Goal: Information Seeking & Learning: Learn about a topic

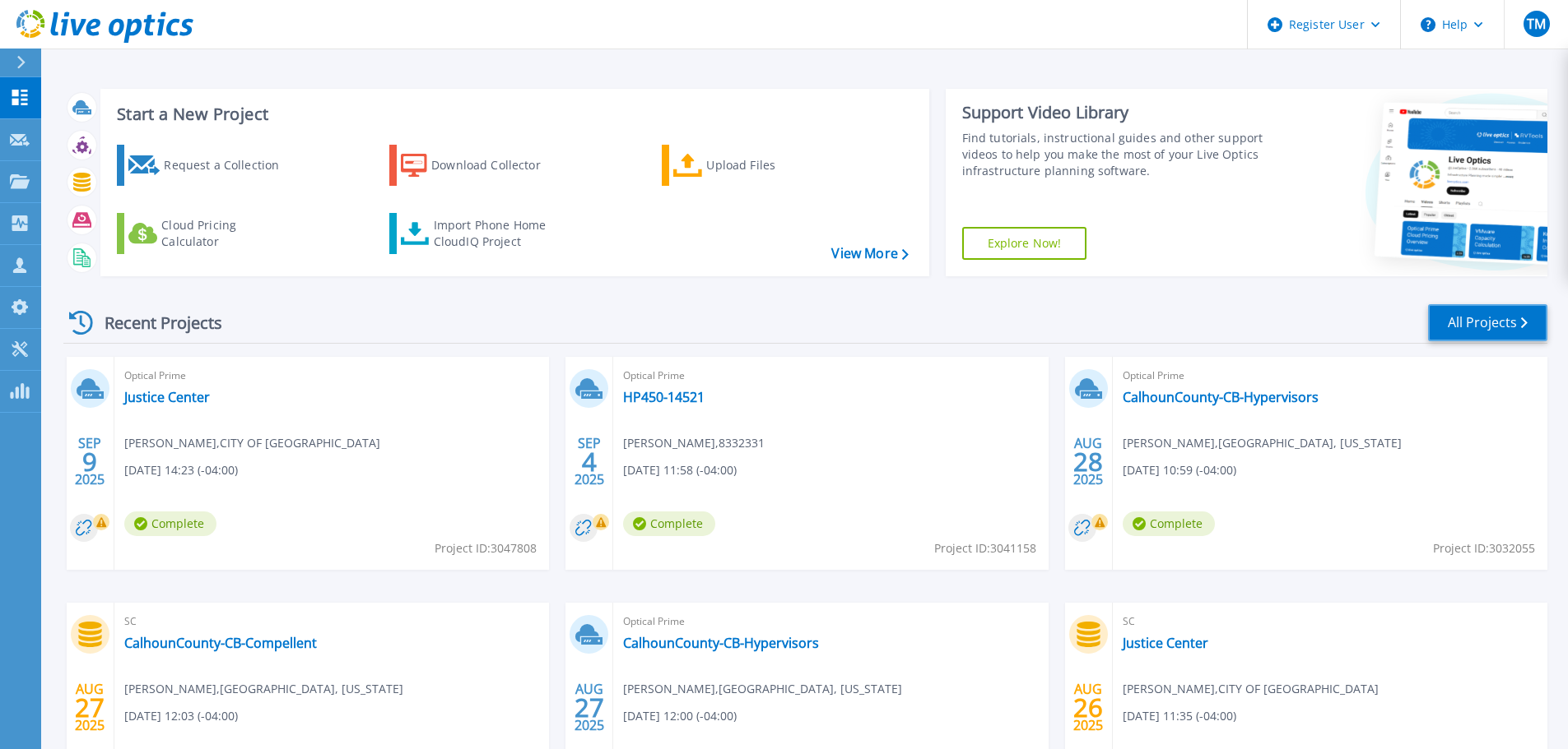
click at [1472, 328] on link "All Projects" at bounding box center [1487, 322] width 120 height 37
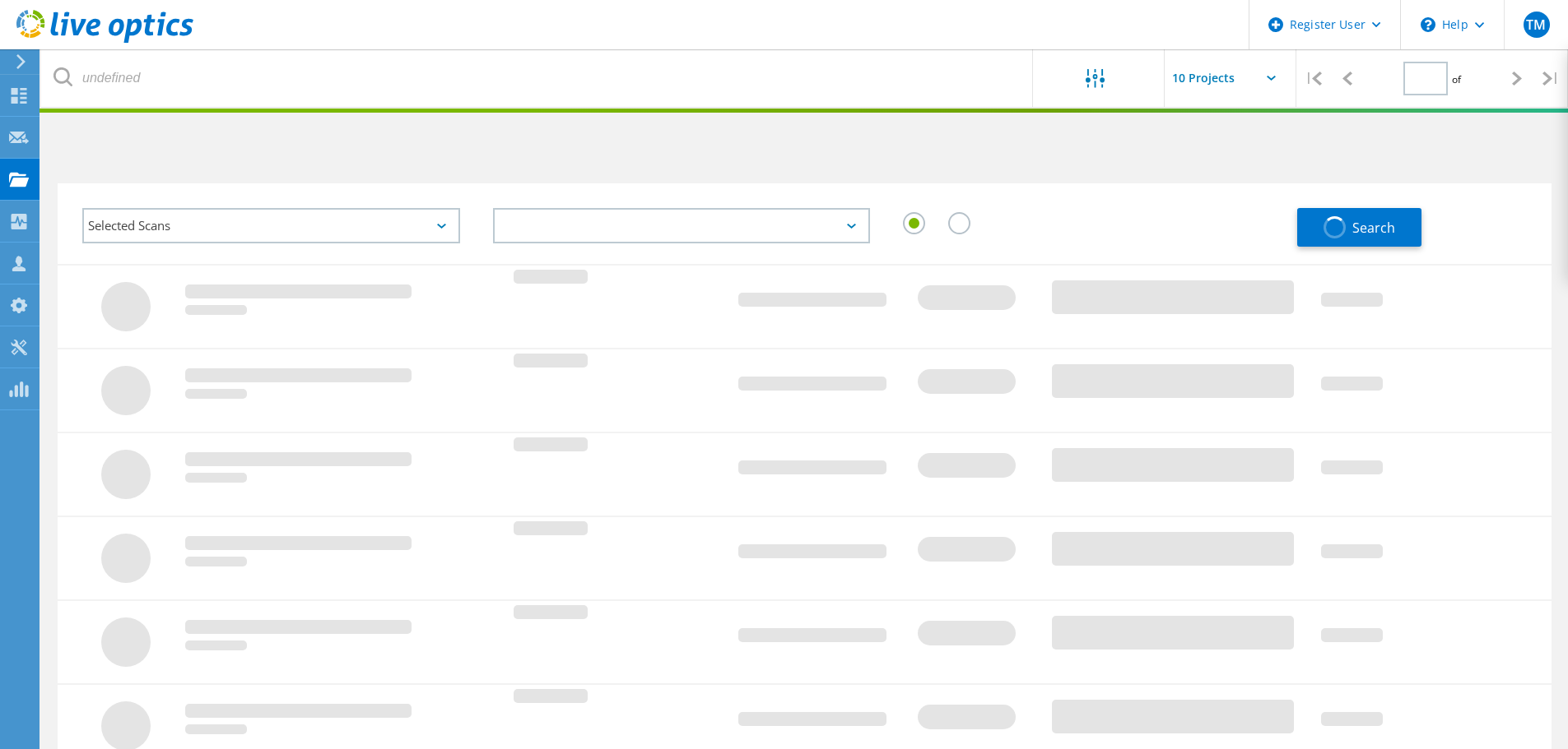
type input "1"
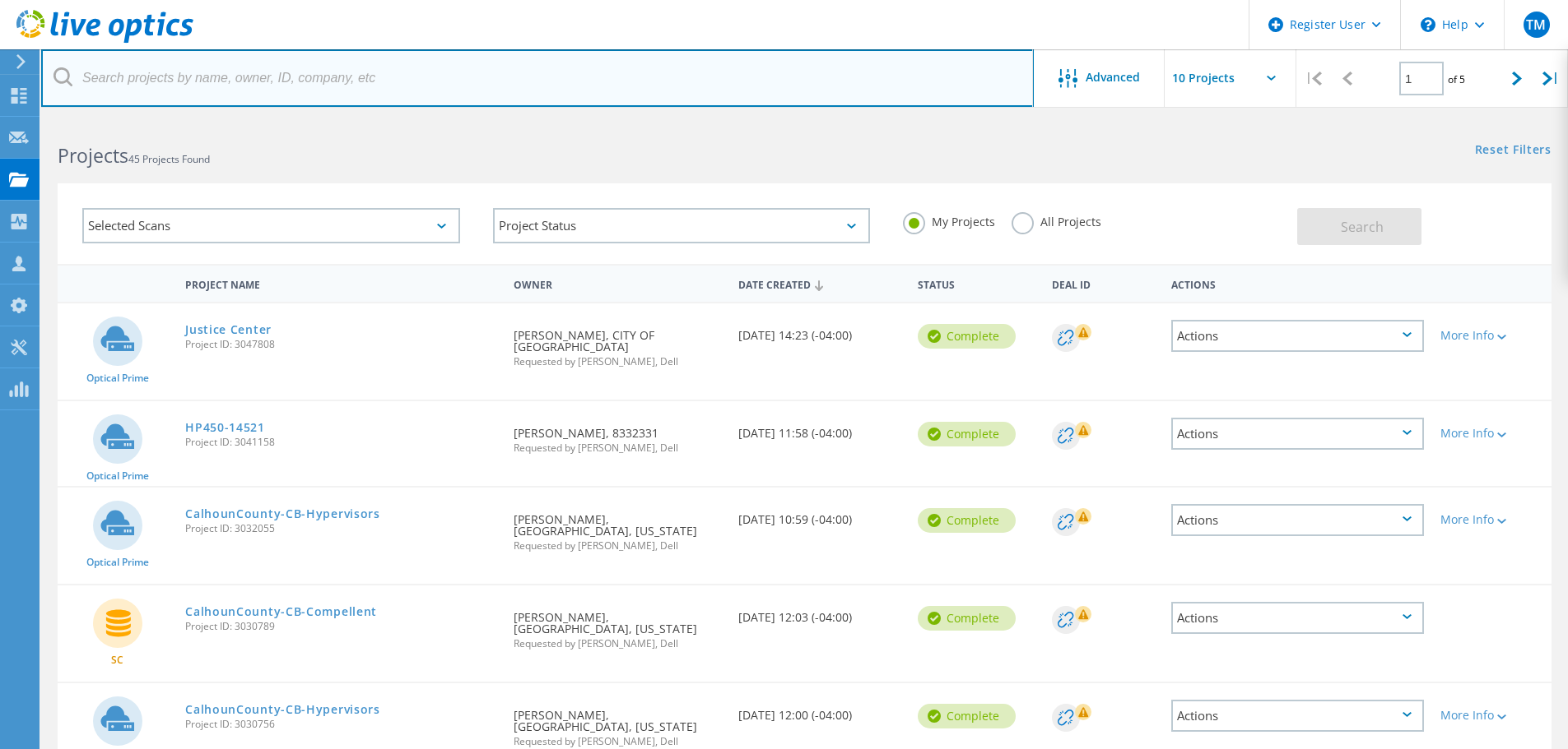
click at [157, 75] on input "text" at bounding box center [538, 78] width 993 height 58
paste input "enice@willow-brook.org"
type input "enice@willow-brook.org"
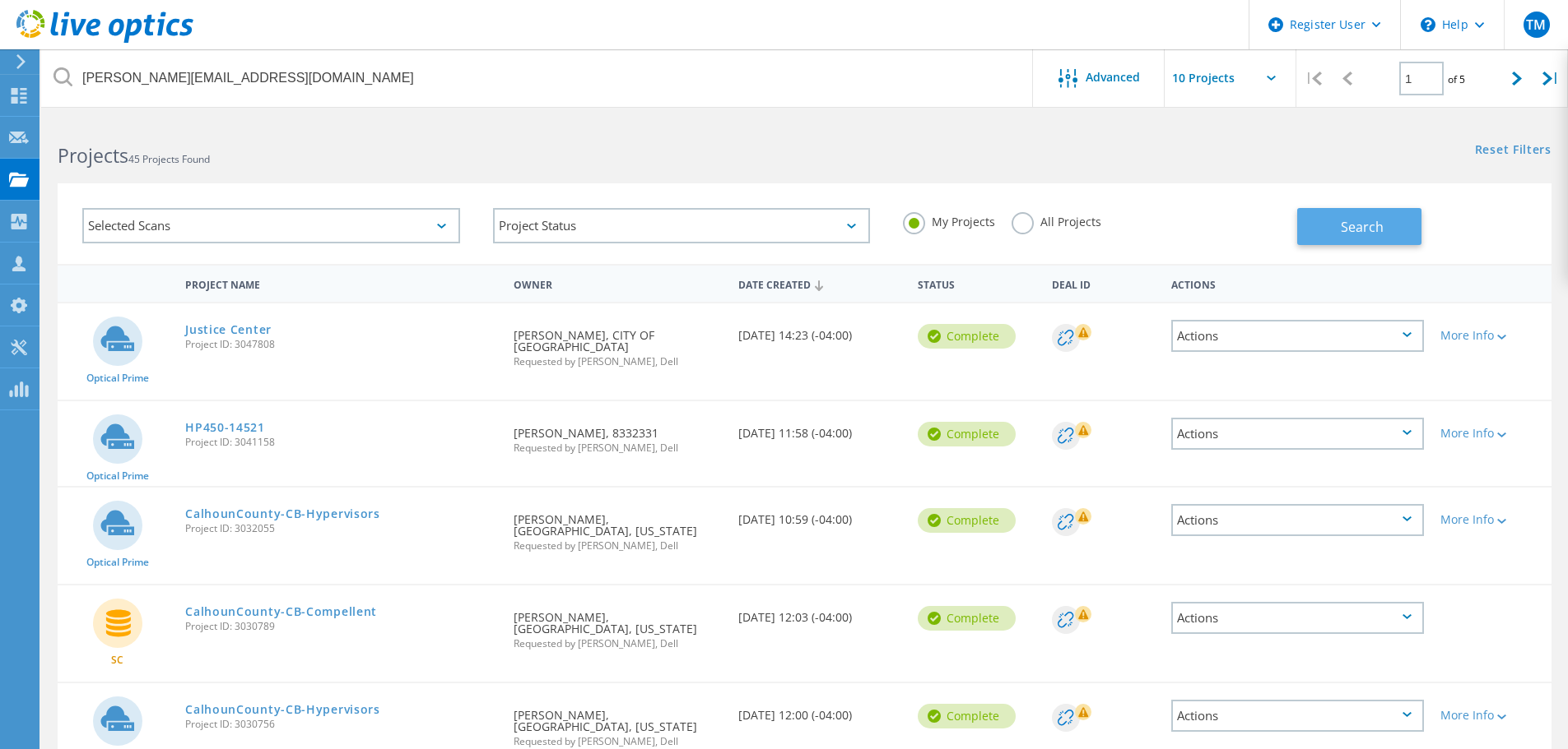
click at [1348, 226] on span "Search" at bounding box center [1362, 227] width 43 height 18
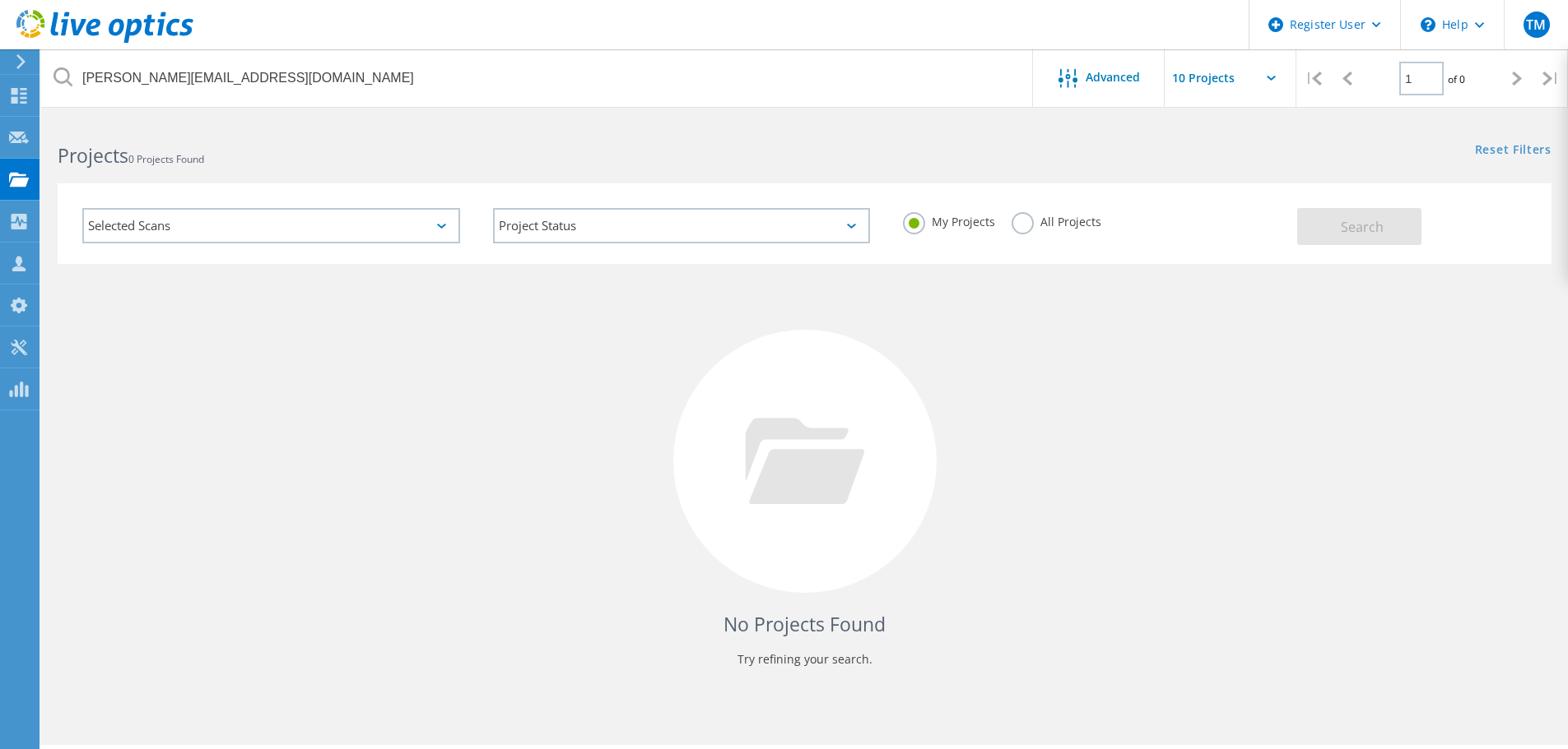
click at [1029, 228] on label "All Projects" at bounding box center [1056, 220] width 90 height 16
click at [0, 0] on input "All Projects" at bounding box center [0, 0] width 0 height 0
click at [1332, 222] on button "Search" at bounding box center [1359, 227] width 124 height 37
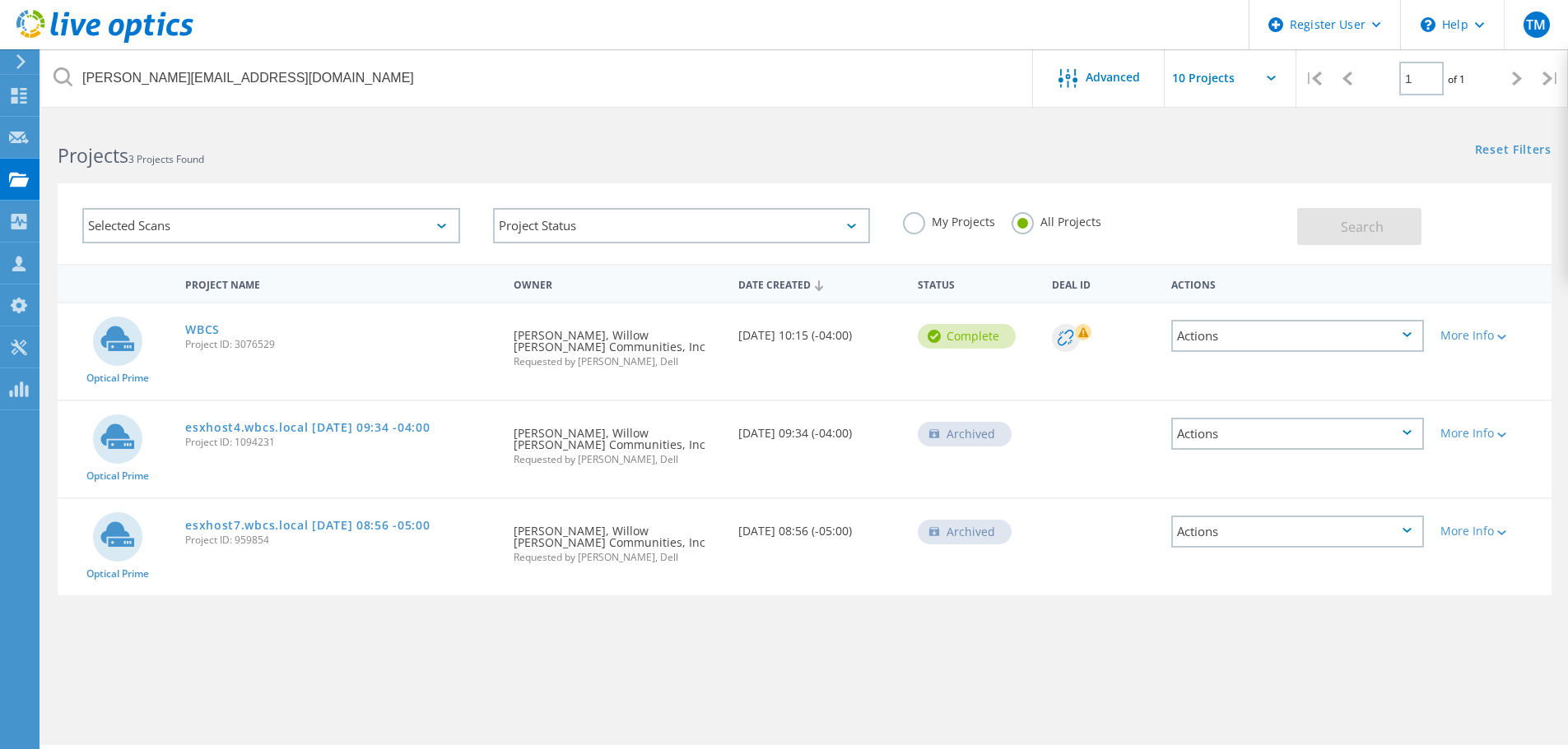
click at [1204, 325] on div "Actions" at bounding box center [1298, 335] width 252 height 32
click at [1209, 301] on div "View Project" at bounding box center [1298, 297] width 249 height 26
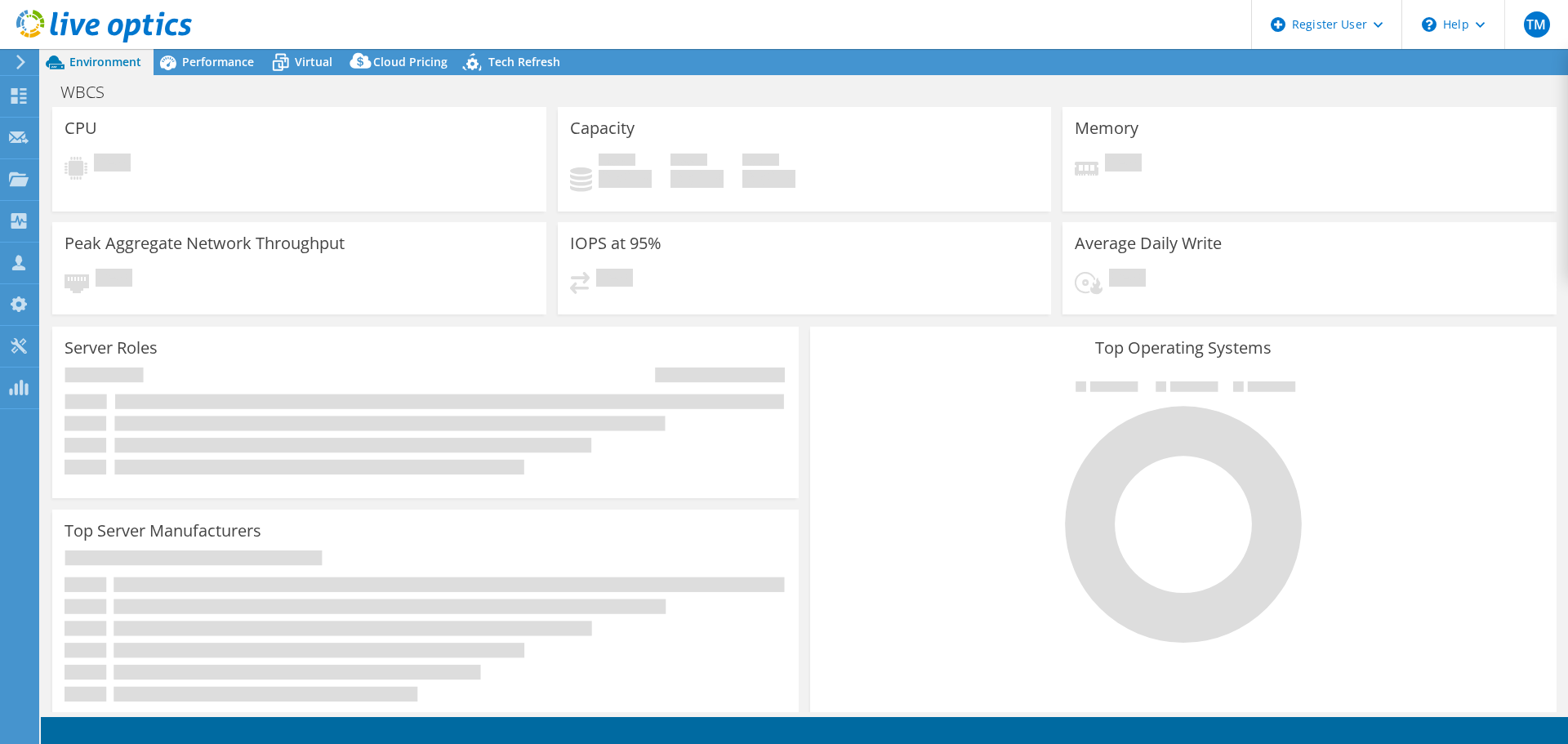
select select "USD"
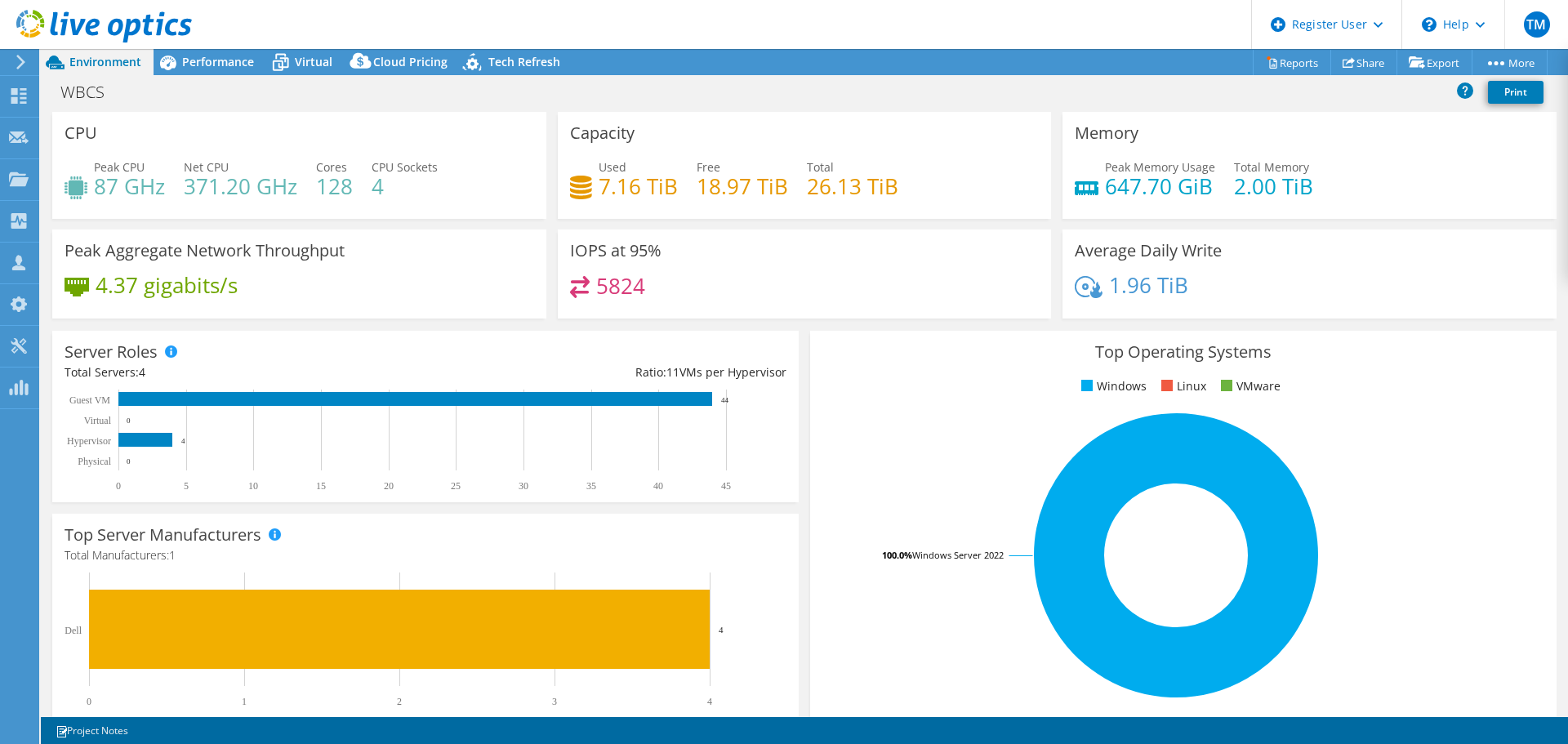
scroll to position [346, 0]
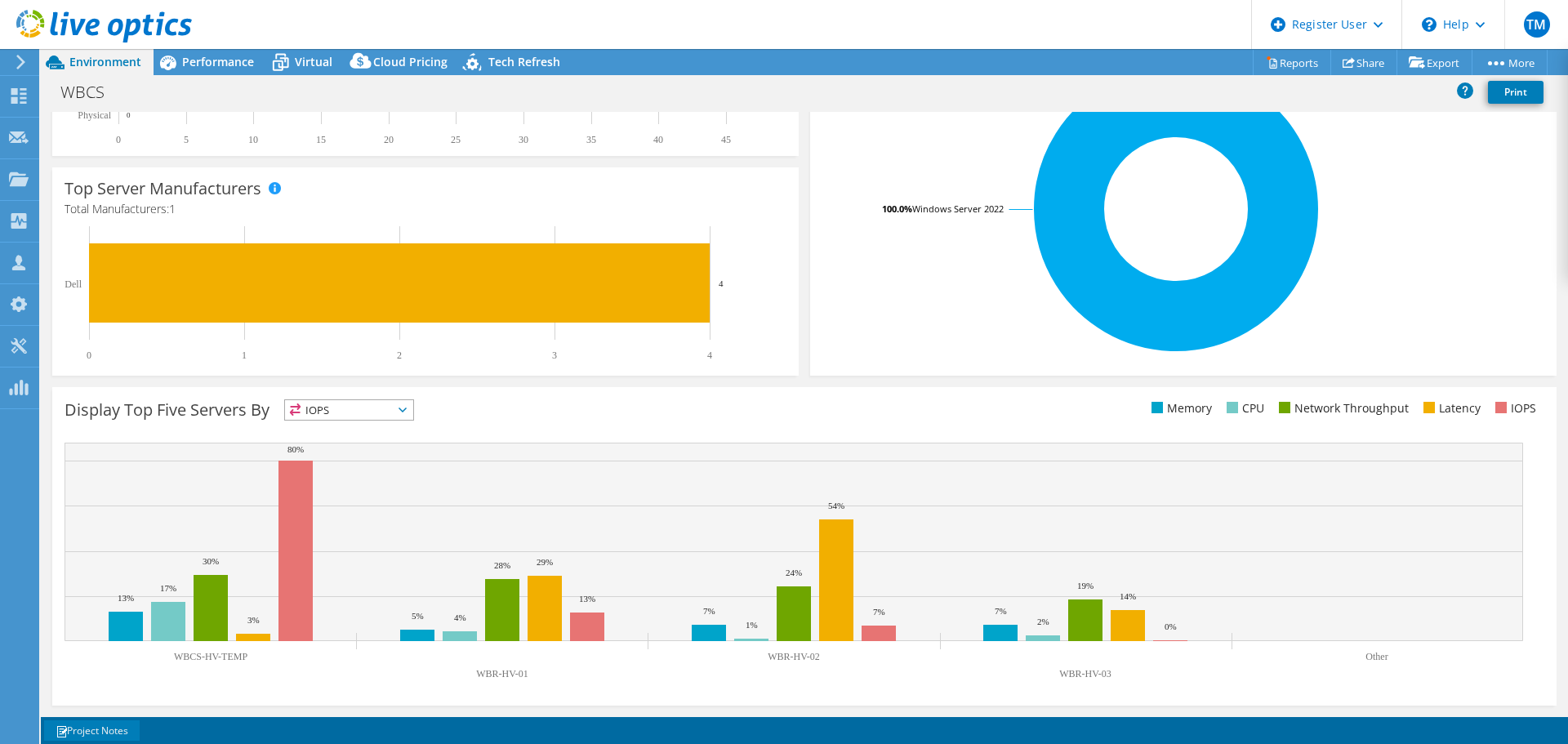
click at [99, 730] on link "Project Notes" at bounding box center [92, 730] width 96 height 20
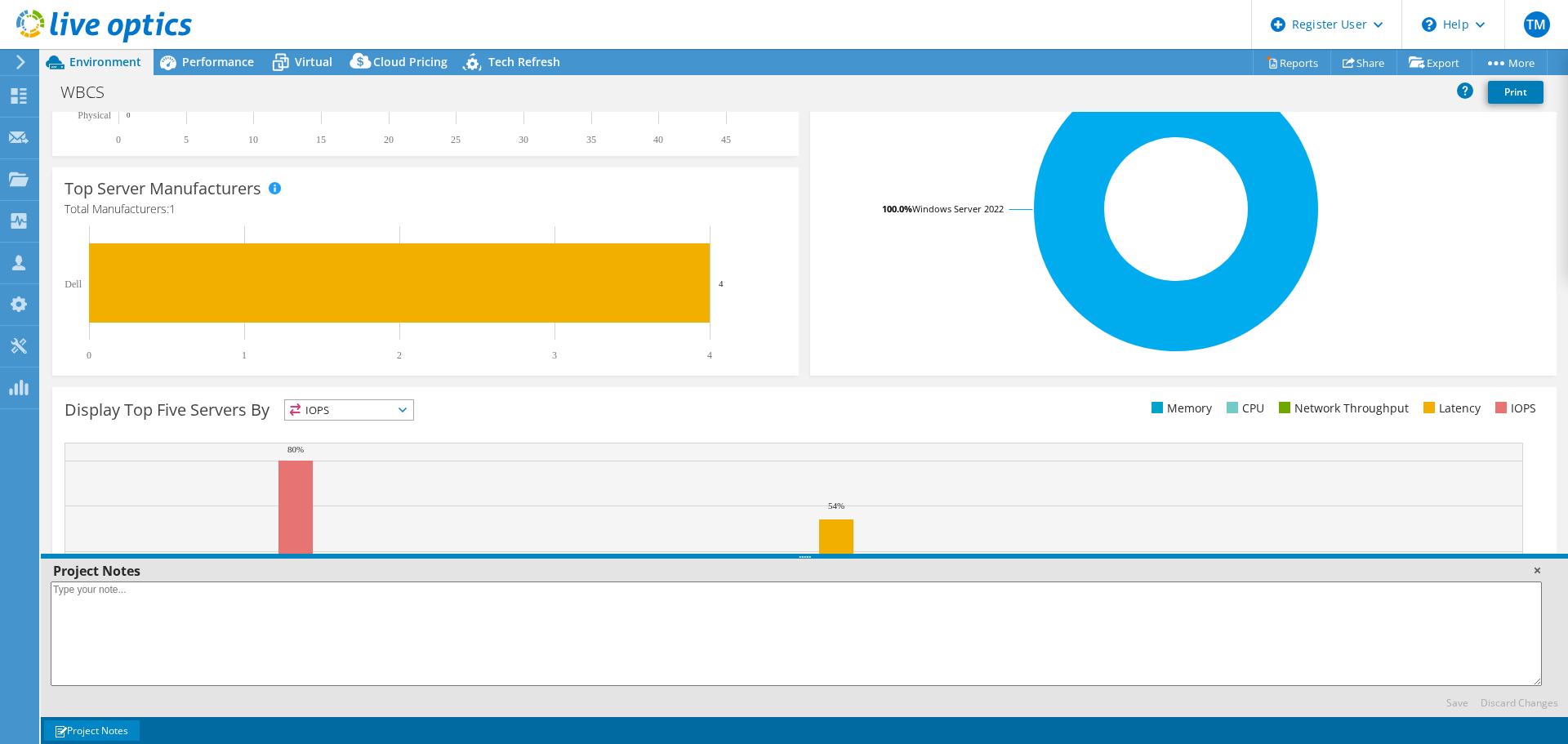
click at [1539, 571] on link at bounding box center [1537, 570] width 16 height 16
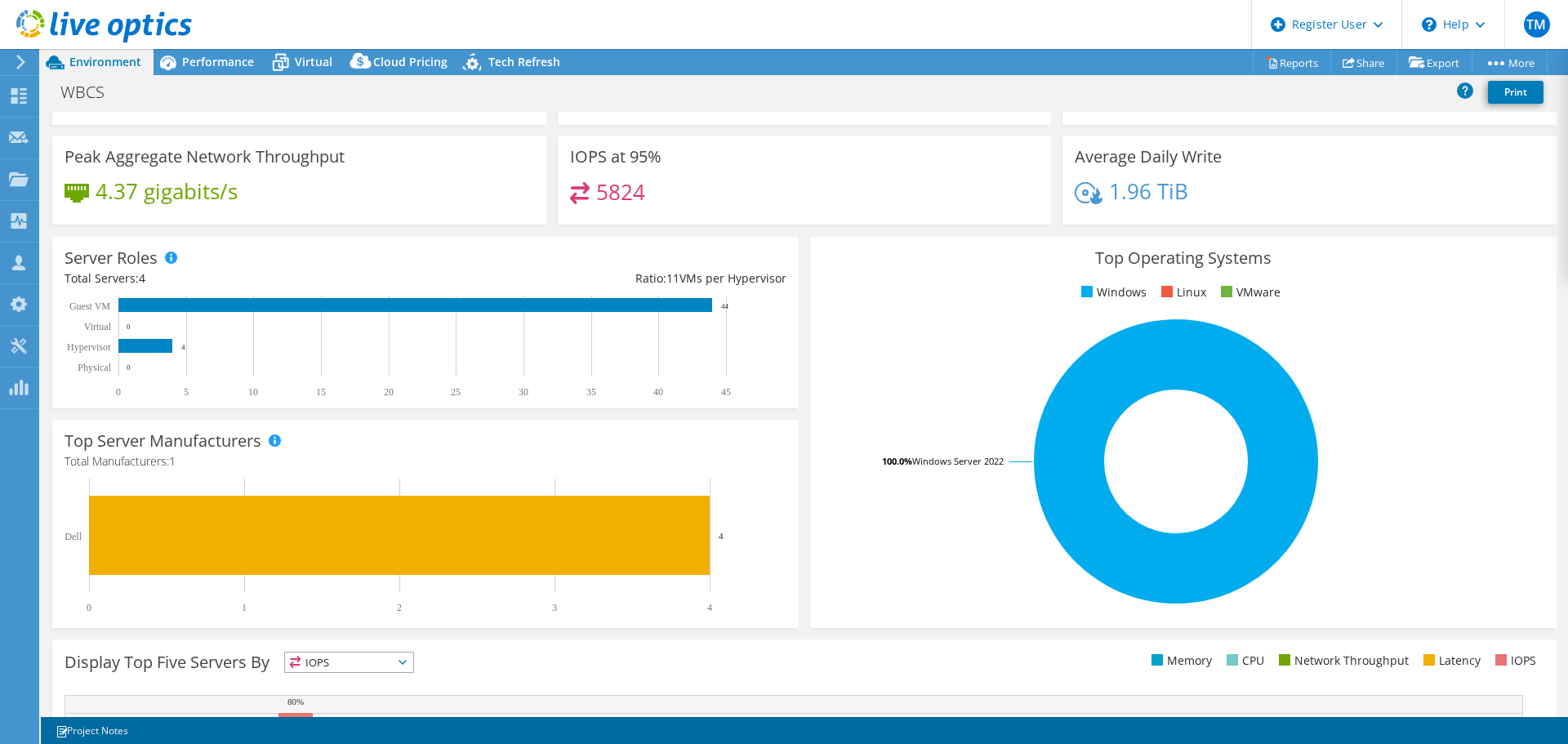
scroll to position [0, 0]
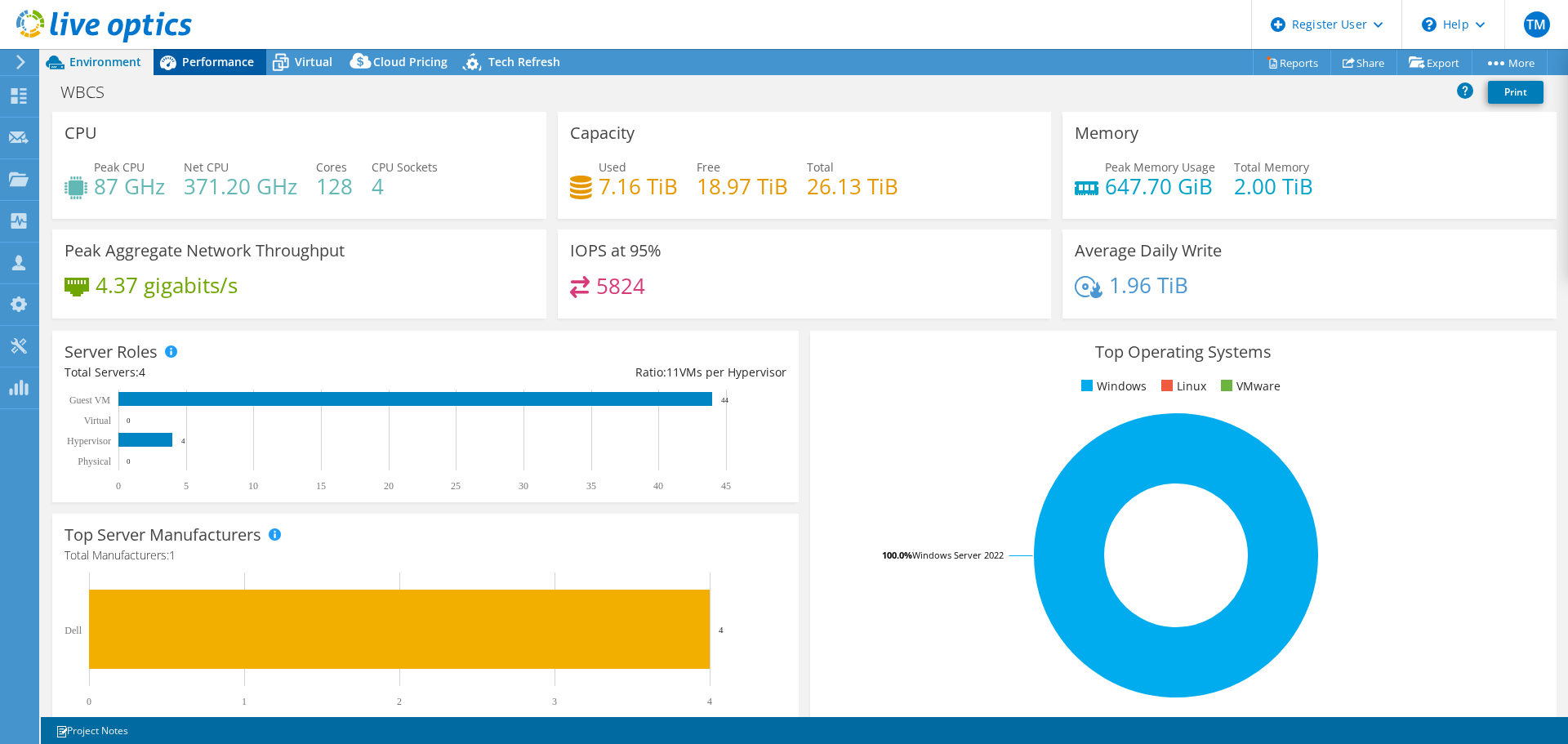
click at [198, 61] on span "Performance" at bounding box center [218, 61] width 72 height 16
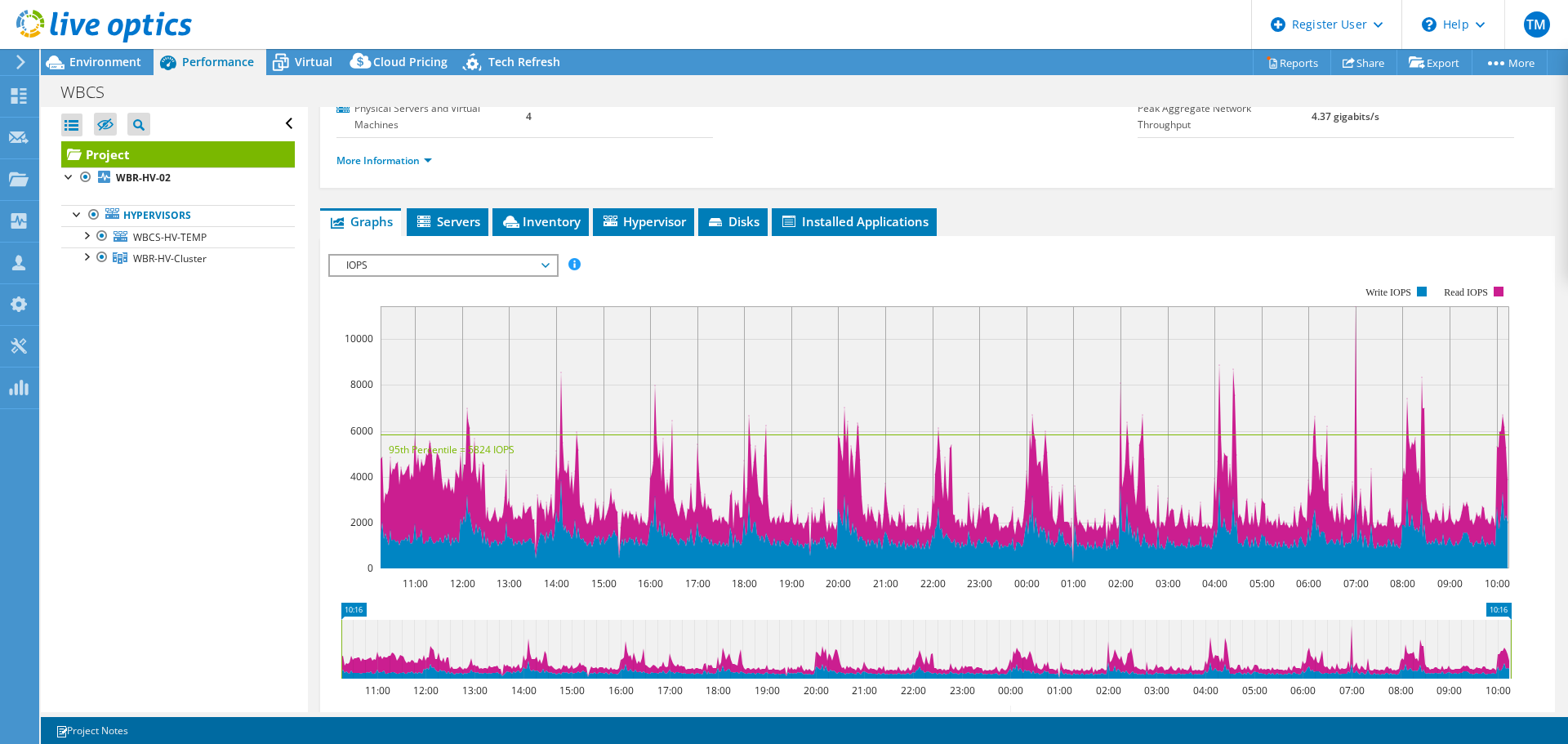
scroll to position [26, 0]
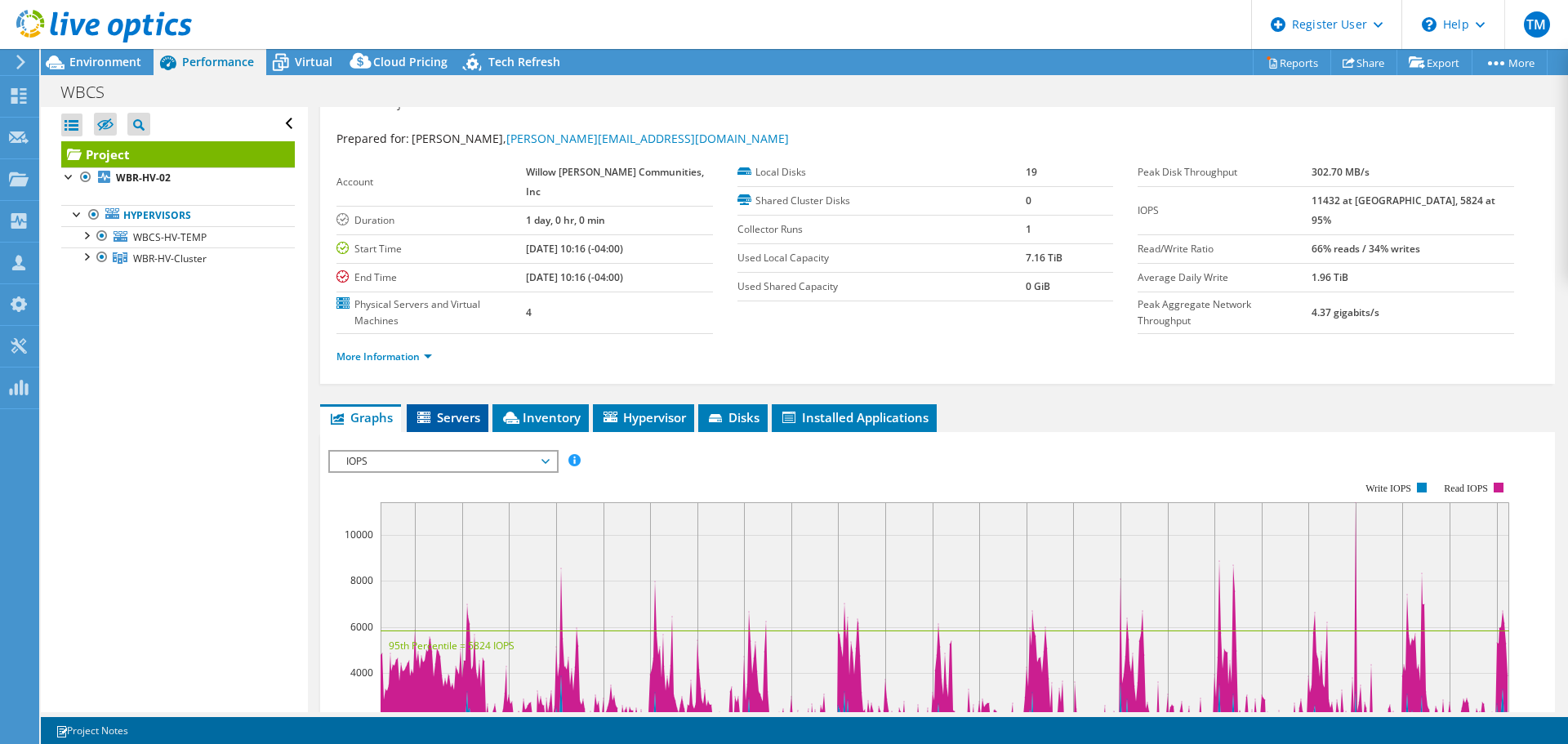
click at [435, 418] on span "Servers" at bounding box center [447, 417] width 65 height 16
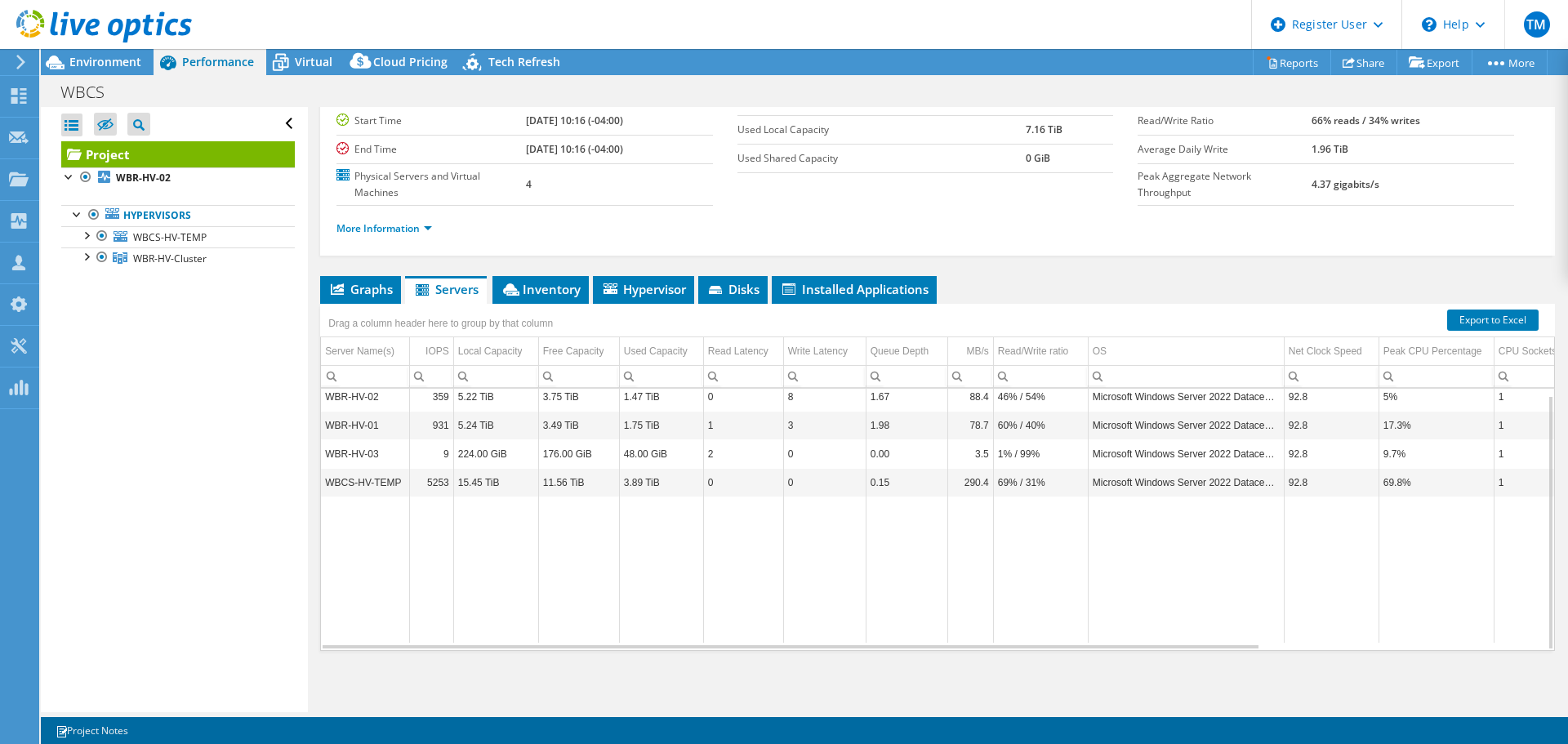
scroll to position [156, 0]
click at [532, 283] on span "Inventory" at bounding box center [541, 288] width 80 height 16
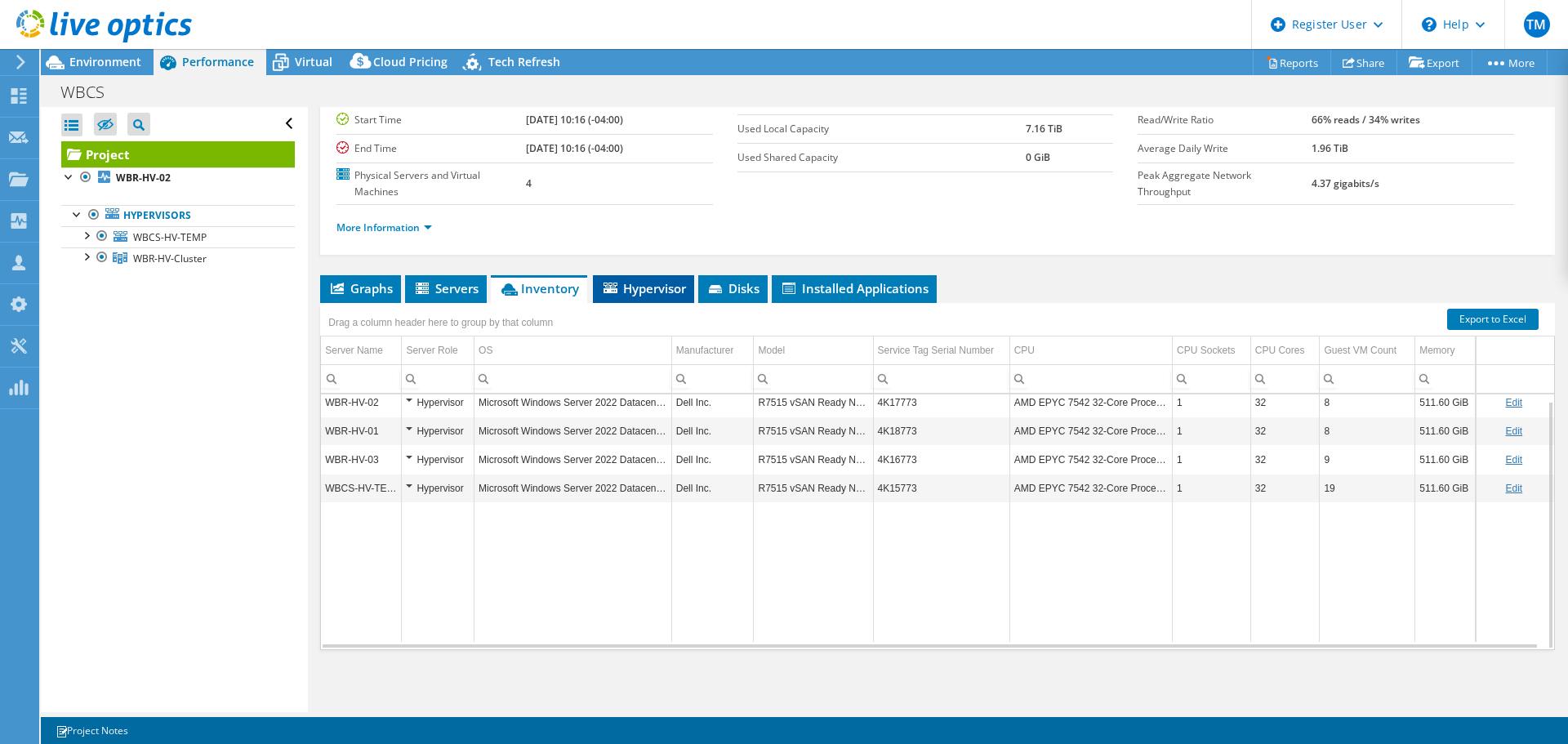
click at [658, 287] on span "Hypervisor" at bounding box center [644, 288] width 85 height 16
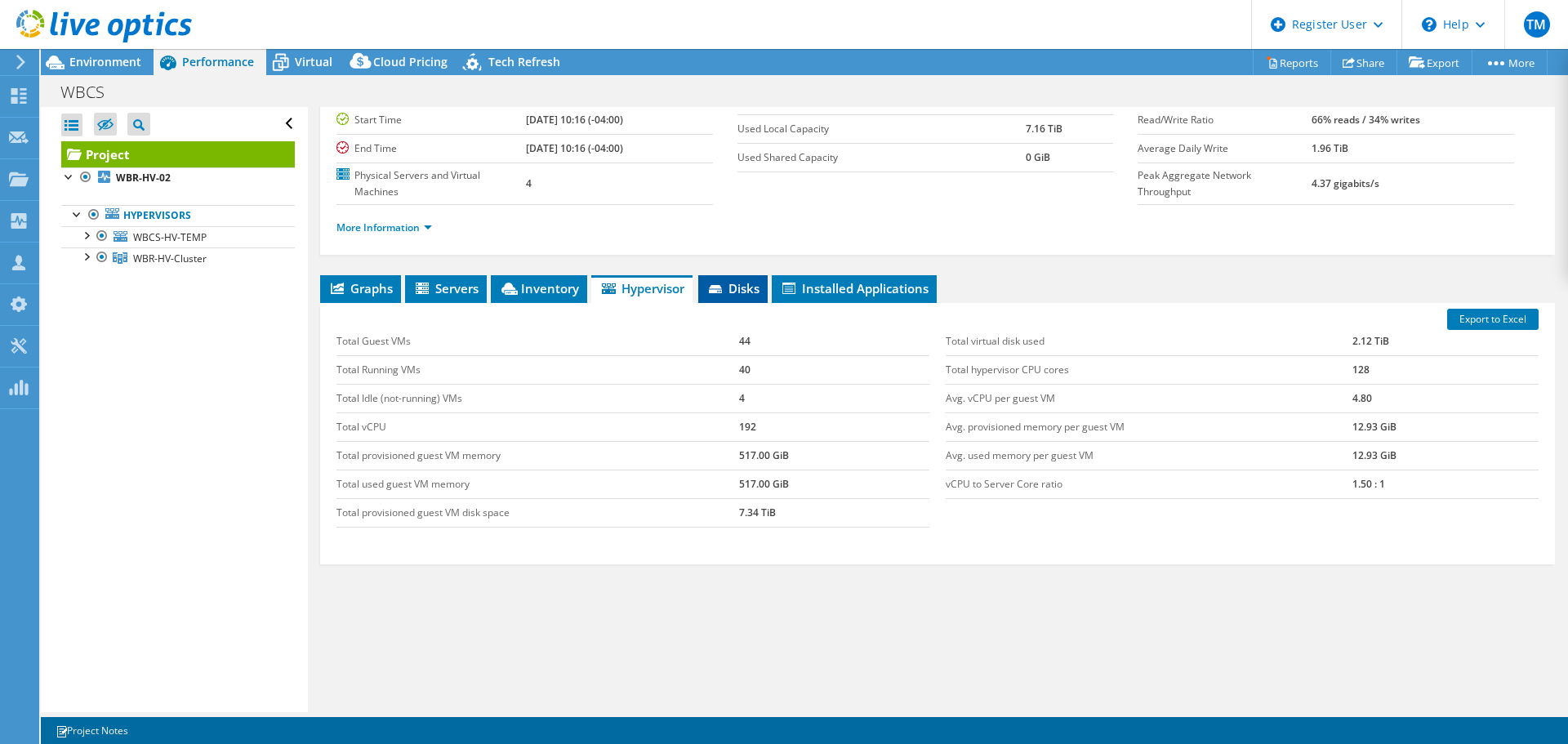
click at [728, 287] on span "Disks" at bounding box center [733, 288] width 53 height 16
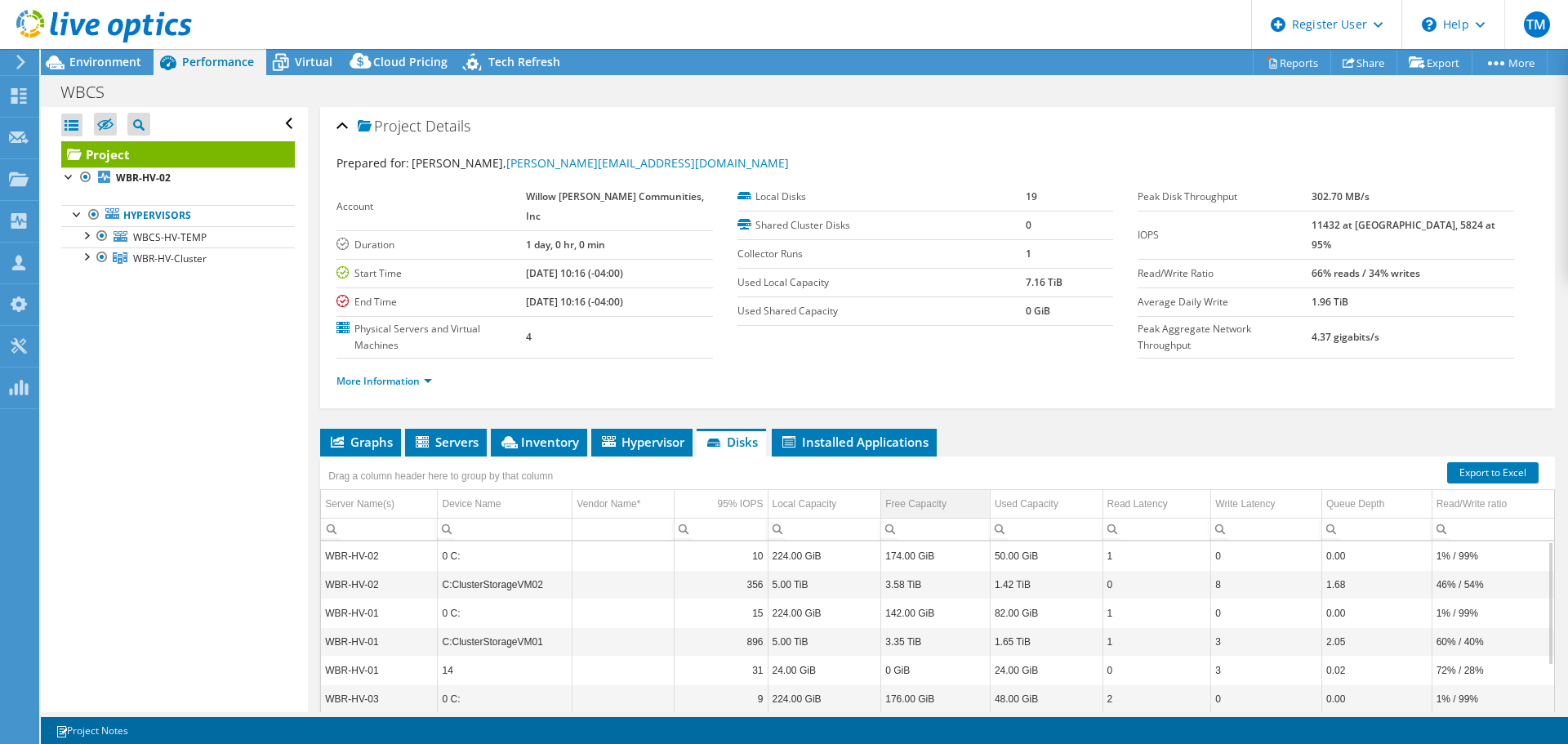
scroll to position [0, 0]
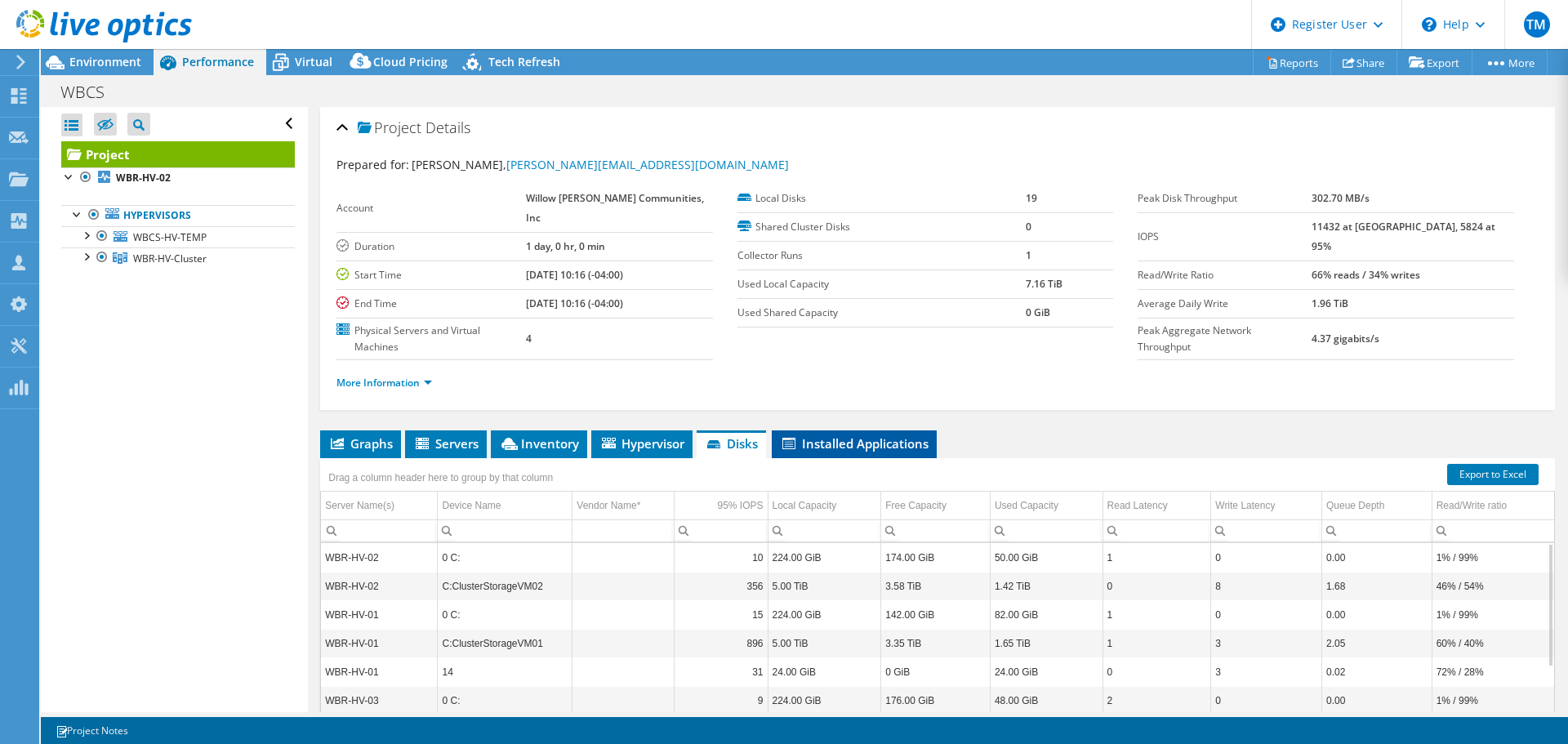
click at [871, 449] on span "Installed Applications" at bounding box center [854, 444] width 149 height 16
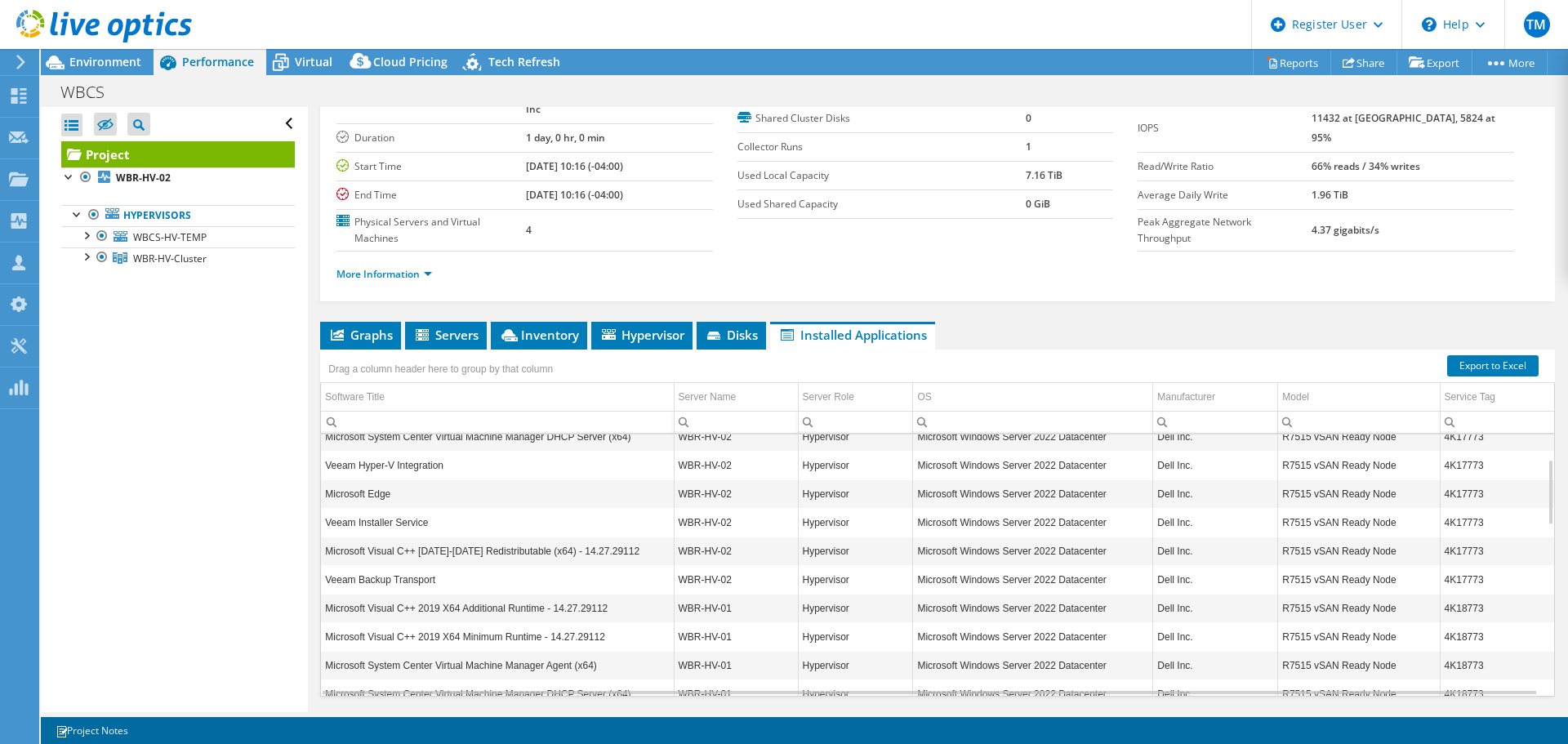
scroll to position [74, 0]
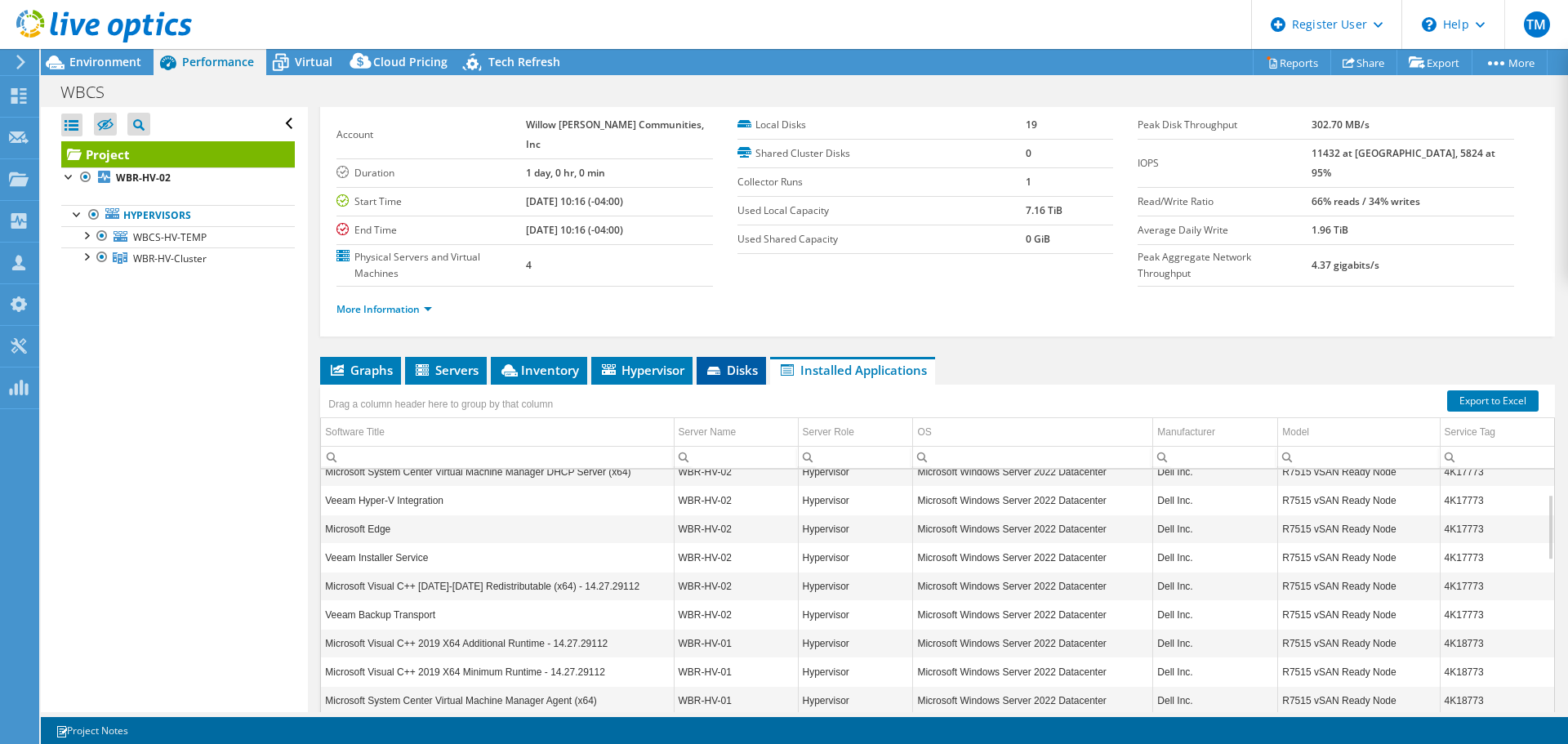
click at [748, 367] on span "Disks" at bounding box center [731, 370] width 53 height 16
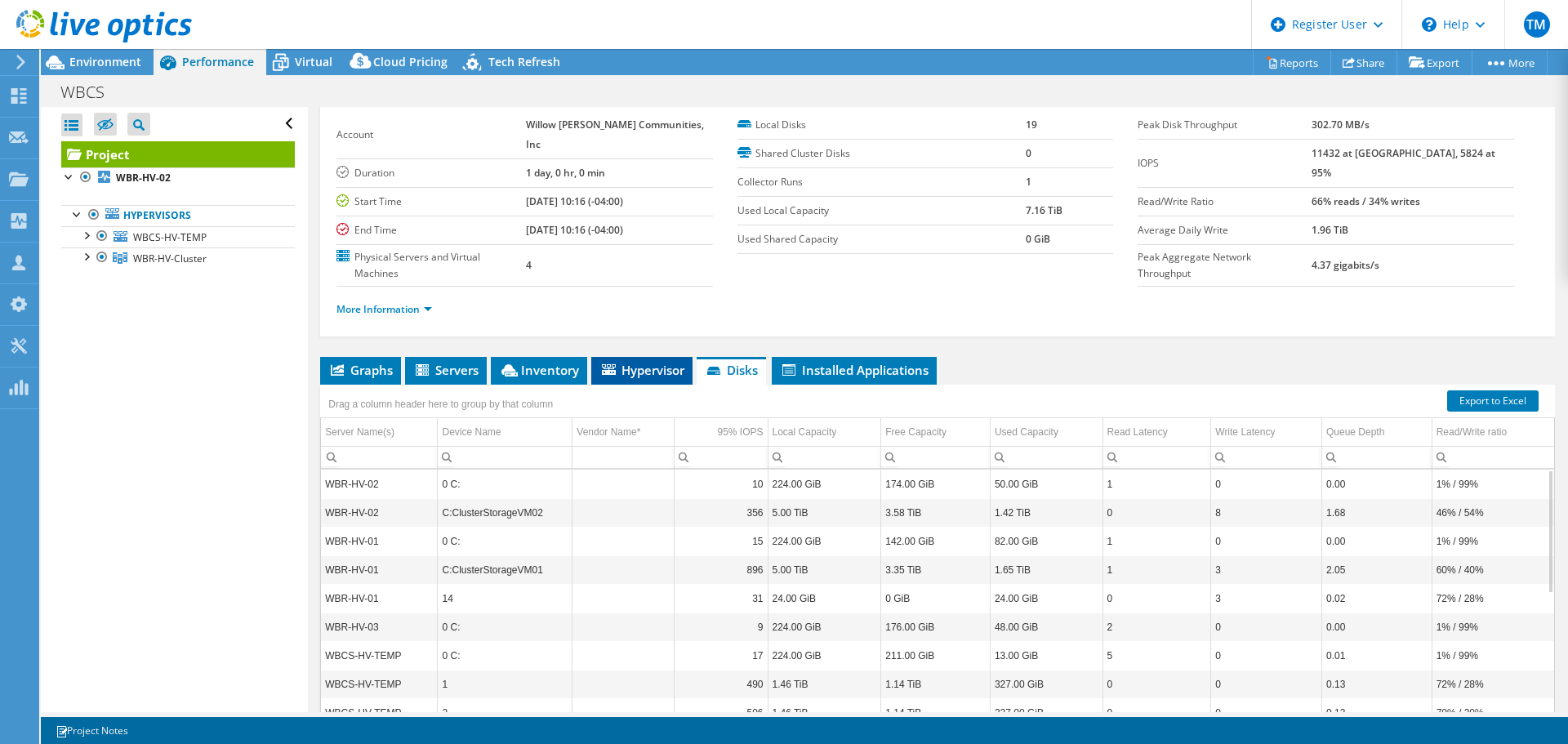
click at [663, 365] on span "Hypervisor" at bounding box center [642, 370] width 85 height 16
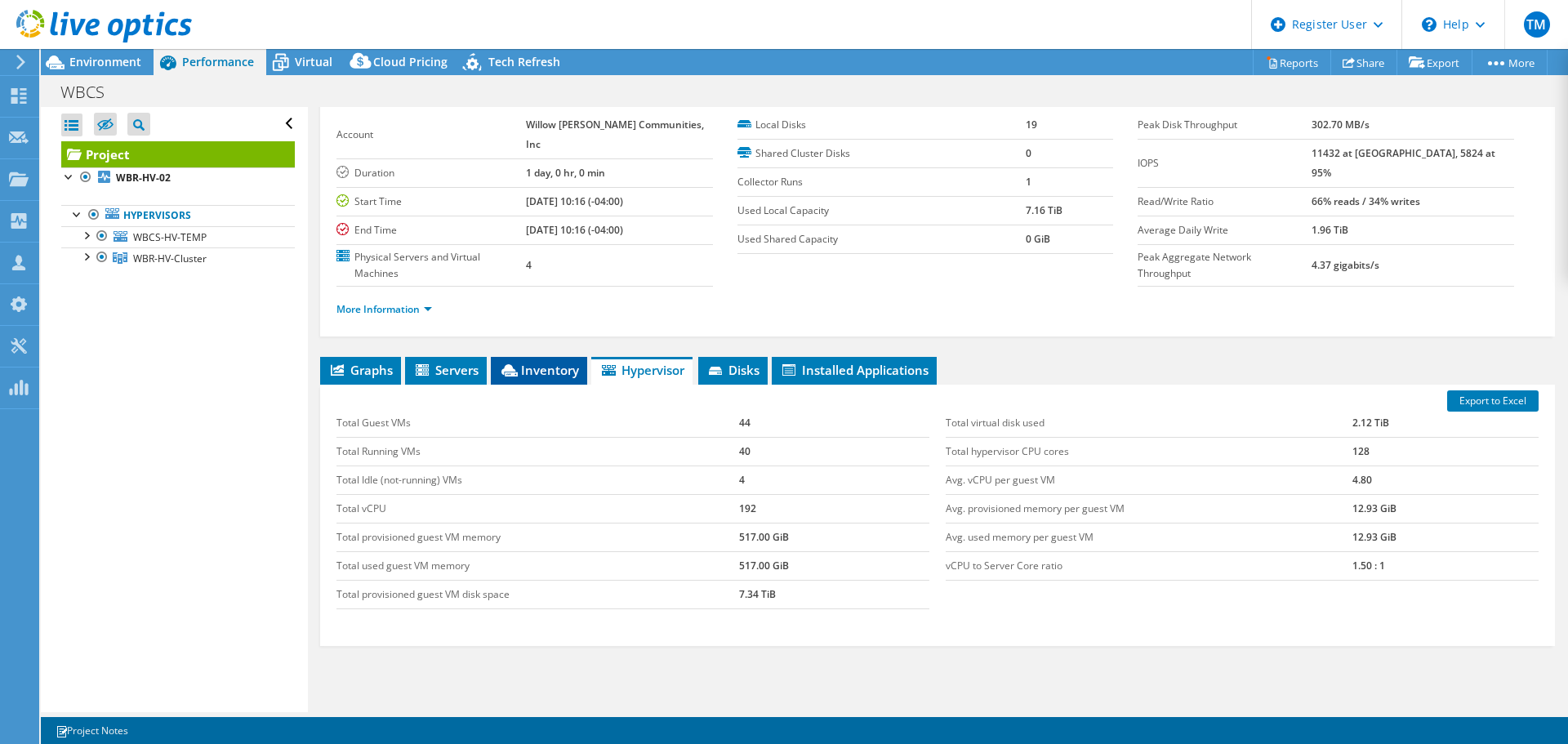
click at [518, 365] on icon at bounding box center [510, 370] width 16 height 12
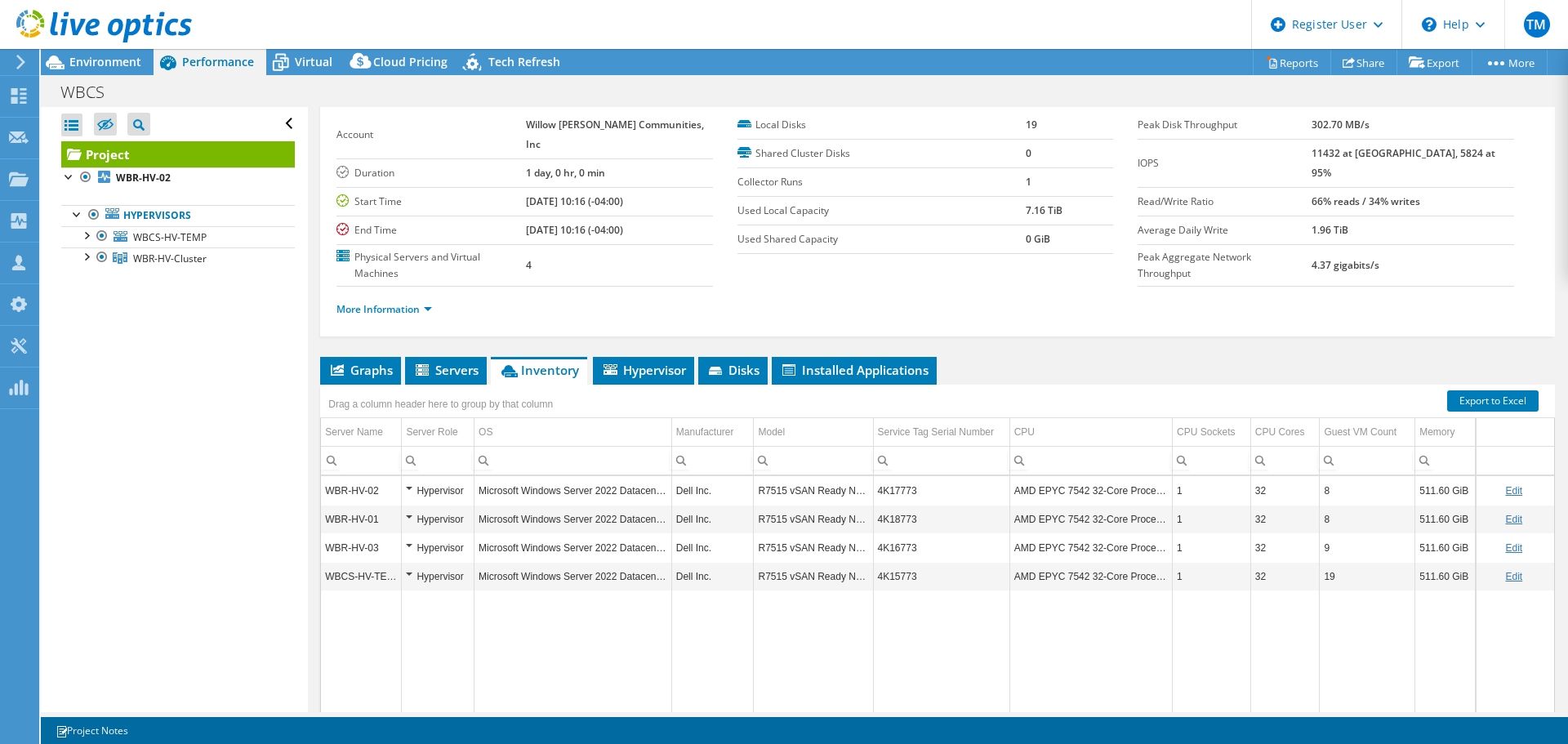
scroll to position [7, 0]
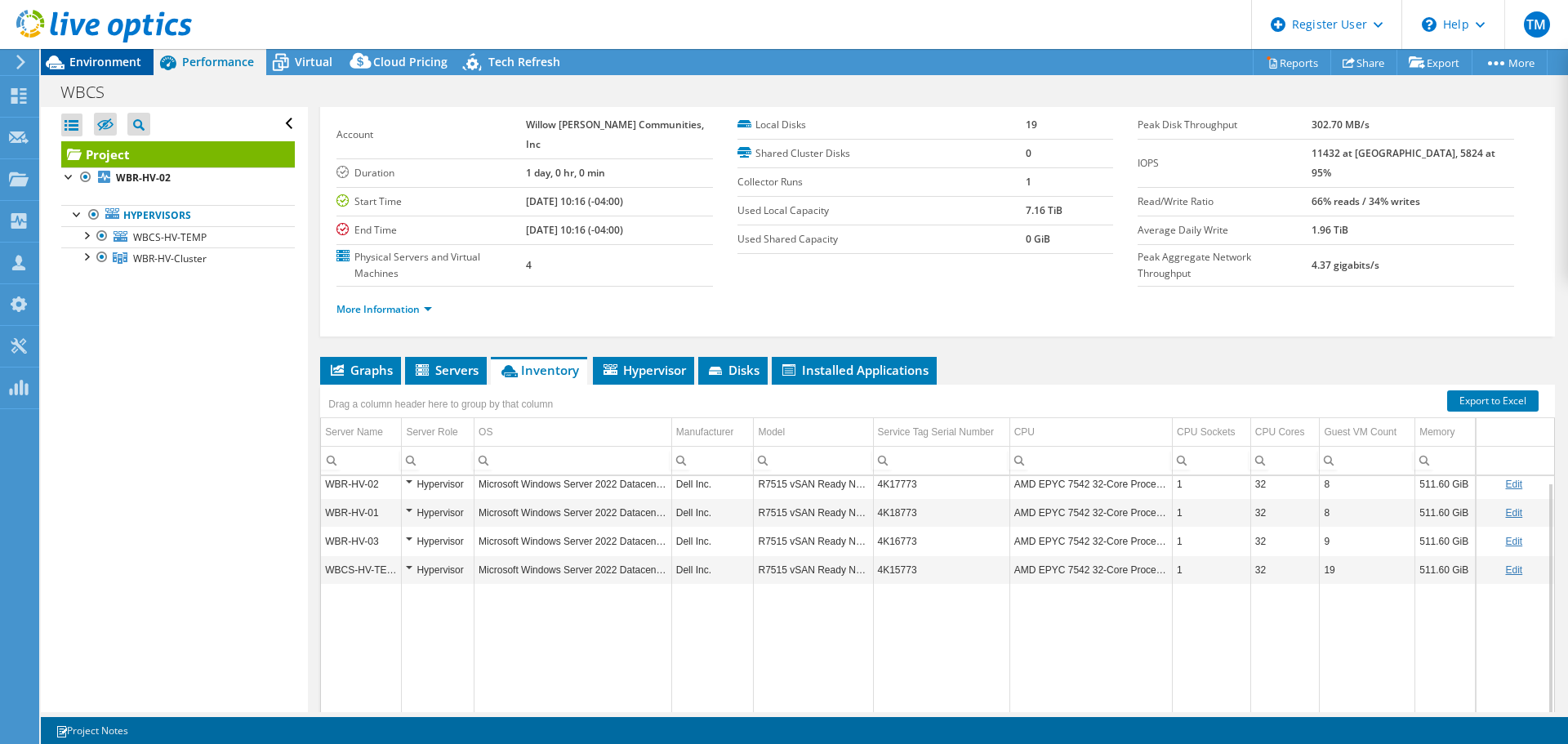
click at [122, 62] on span "Environment" at bounding box center [106, 61] width 72 height 16
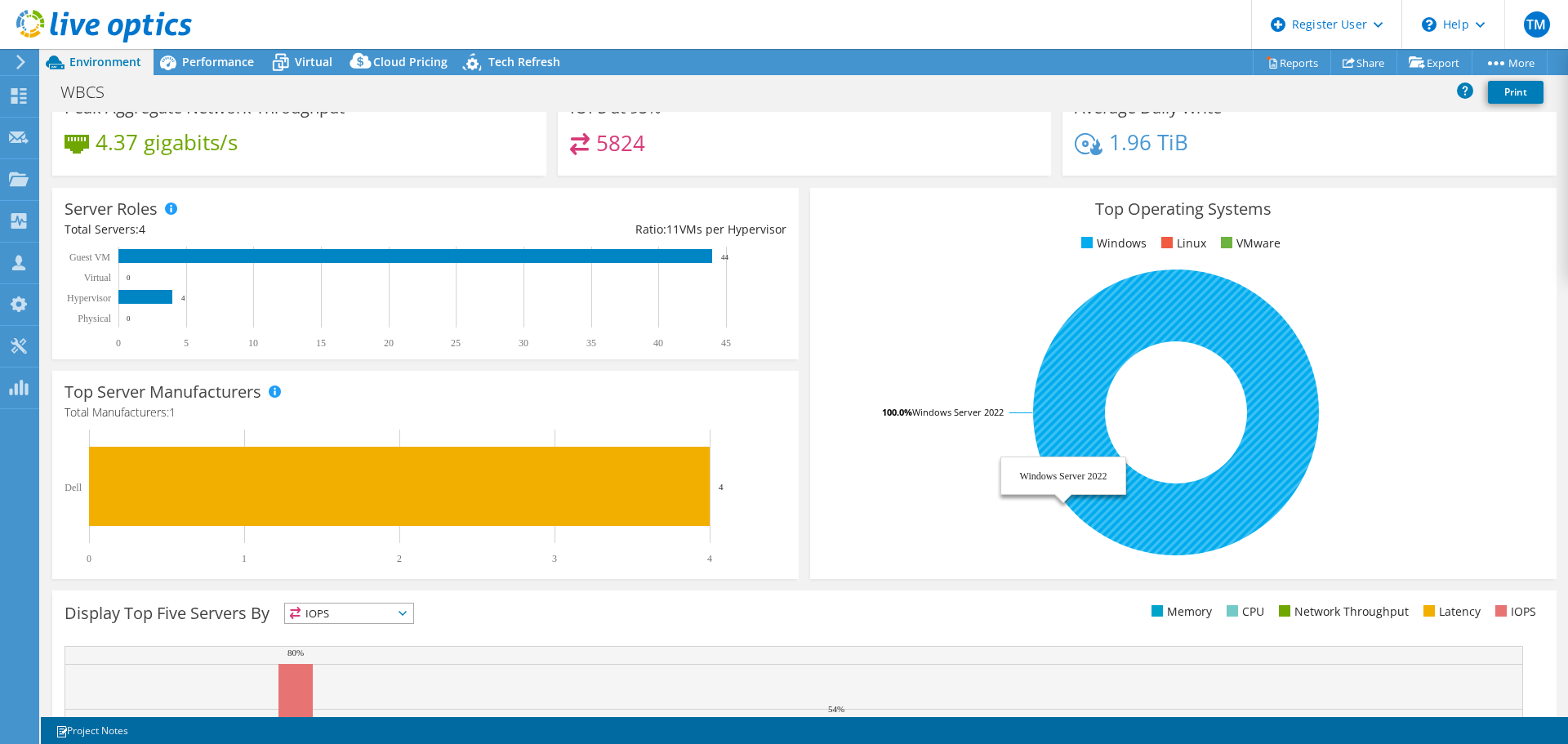
scroll to position [0, 0]
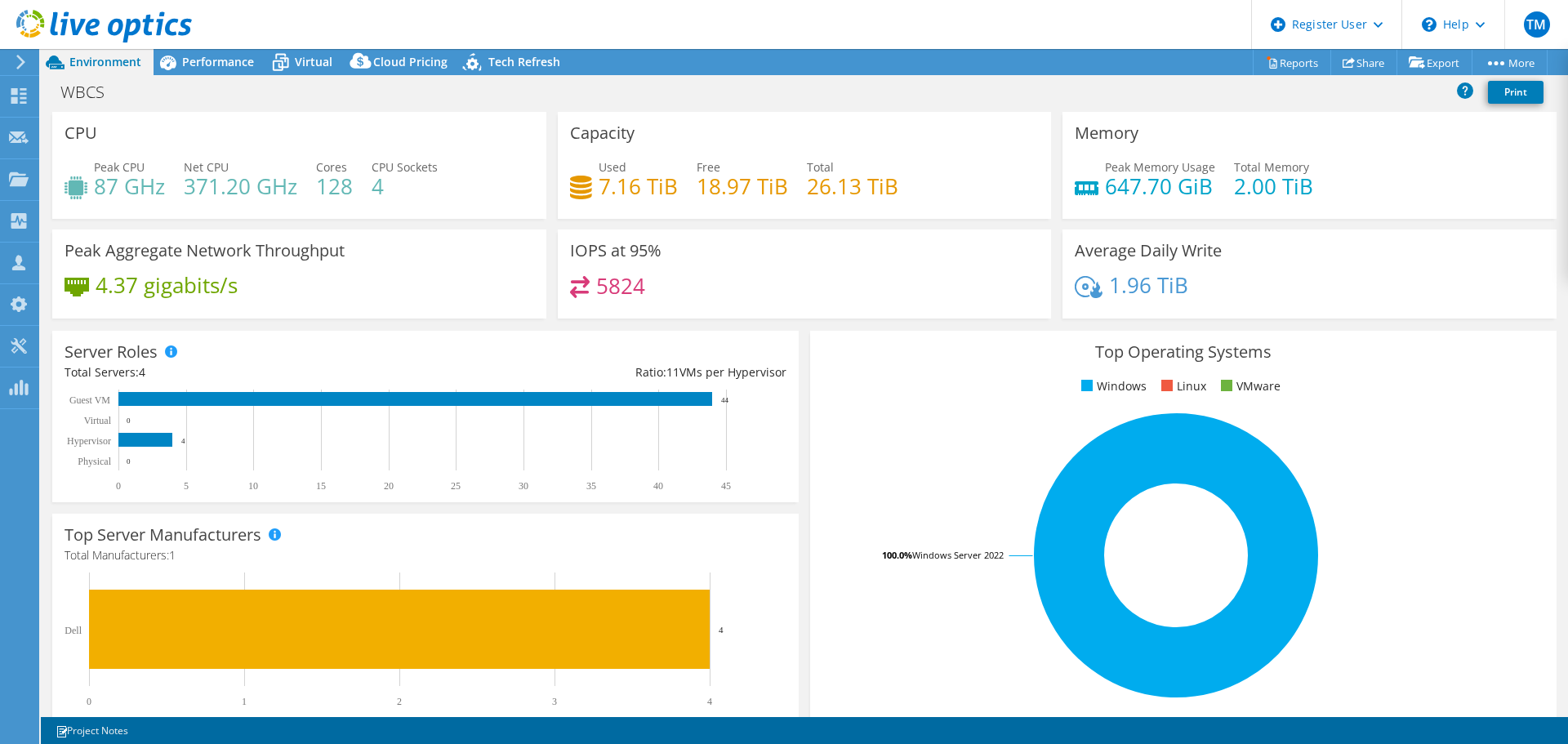
click at [180, 44] on link at bounding box center [104, 39] width 176 height 14
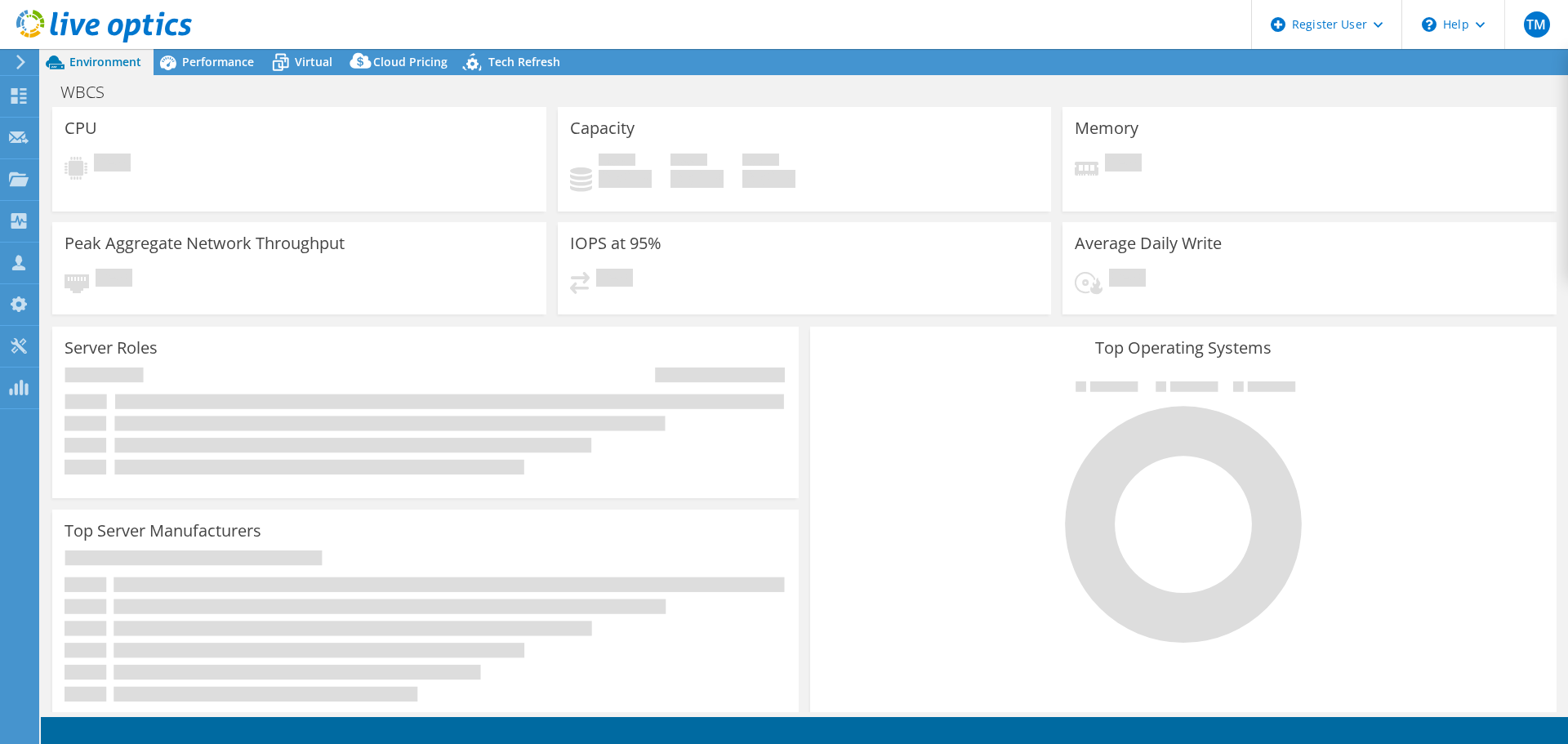
select select "USD"
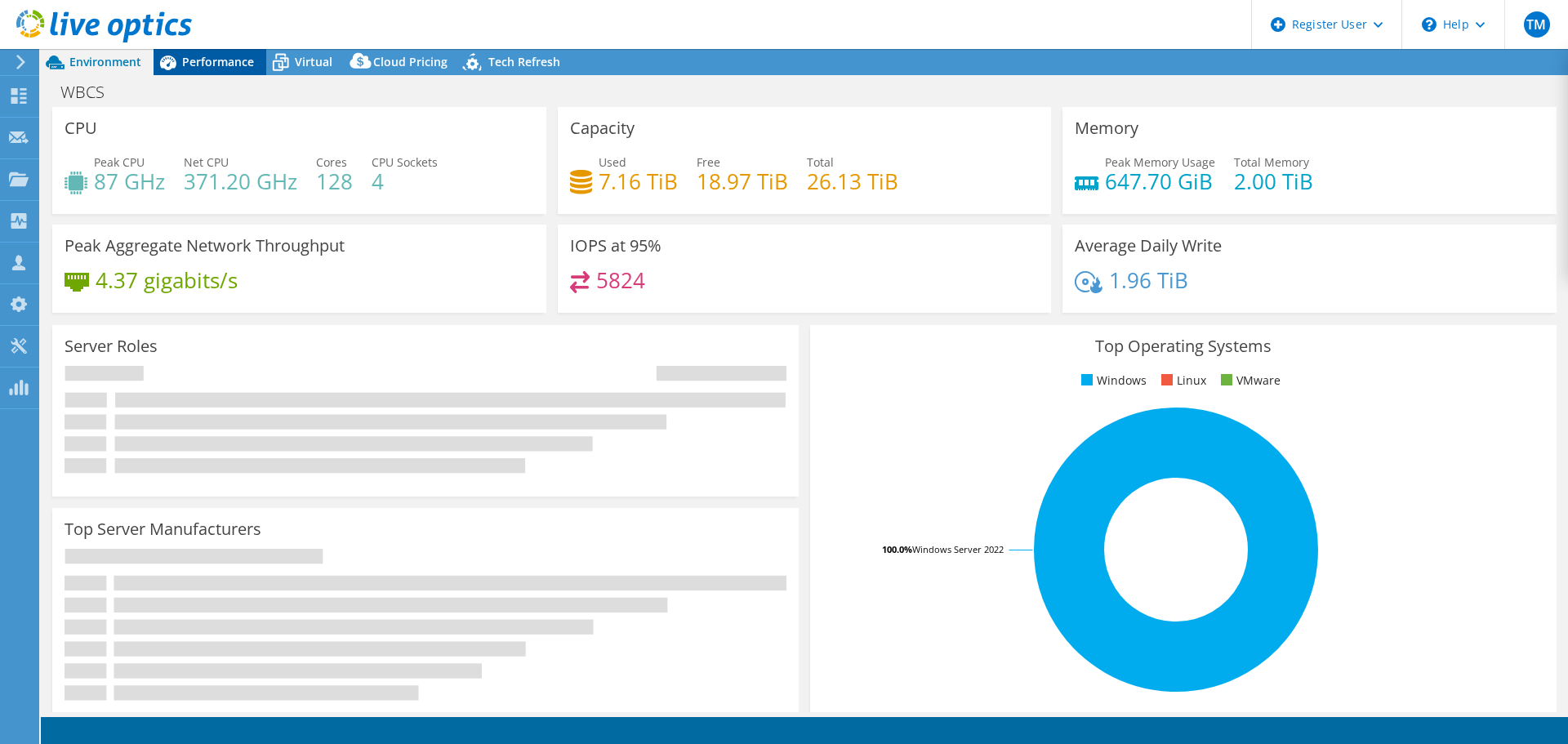
click at [191, 60] on span "Performance" at bounding box center [218, 61] width 72 height 16
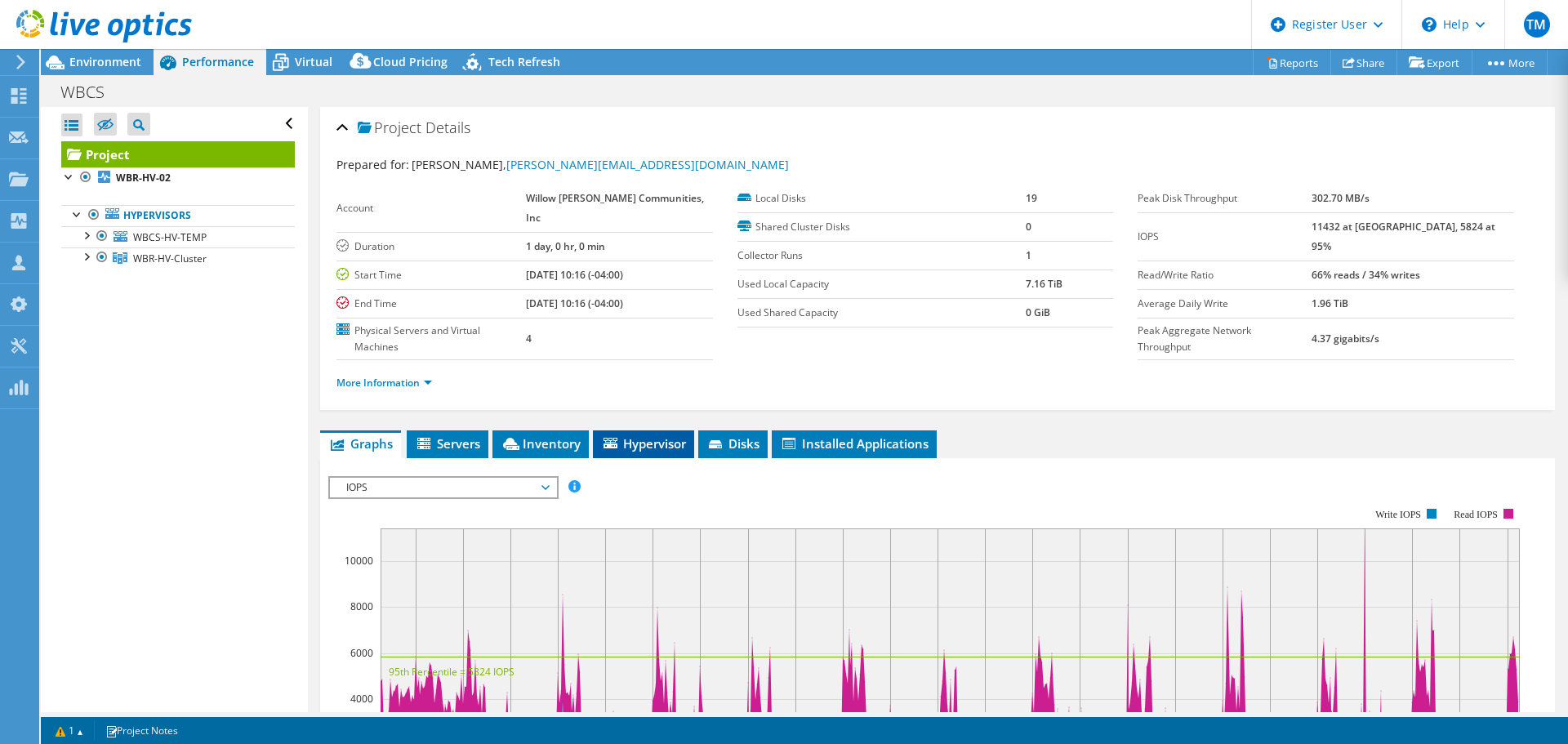
click at [642, 440] on span "Hypervisor" at bounding box center [644, 444] width 85 height 16
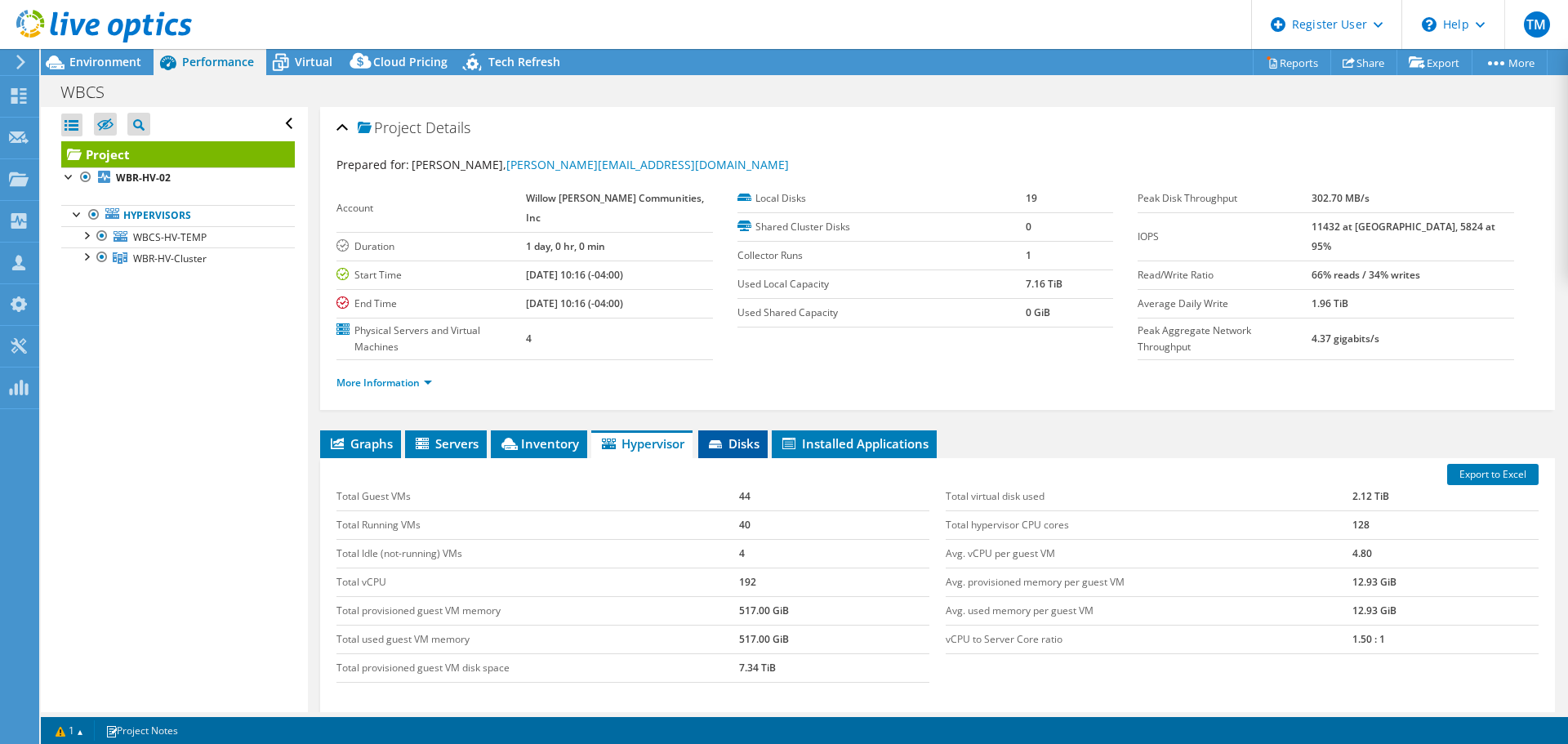
click at [740, 439] on span "Disks" at bounding box center [733, 444] width 53 height 16
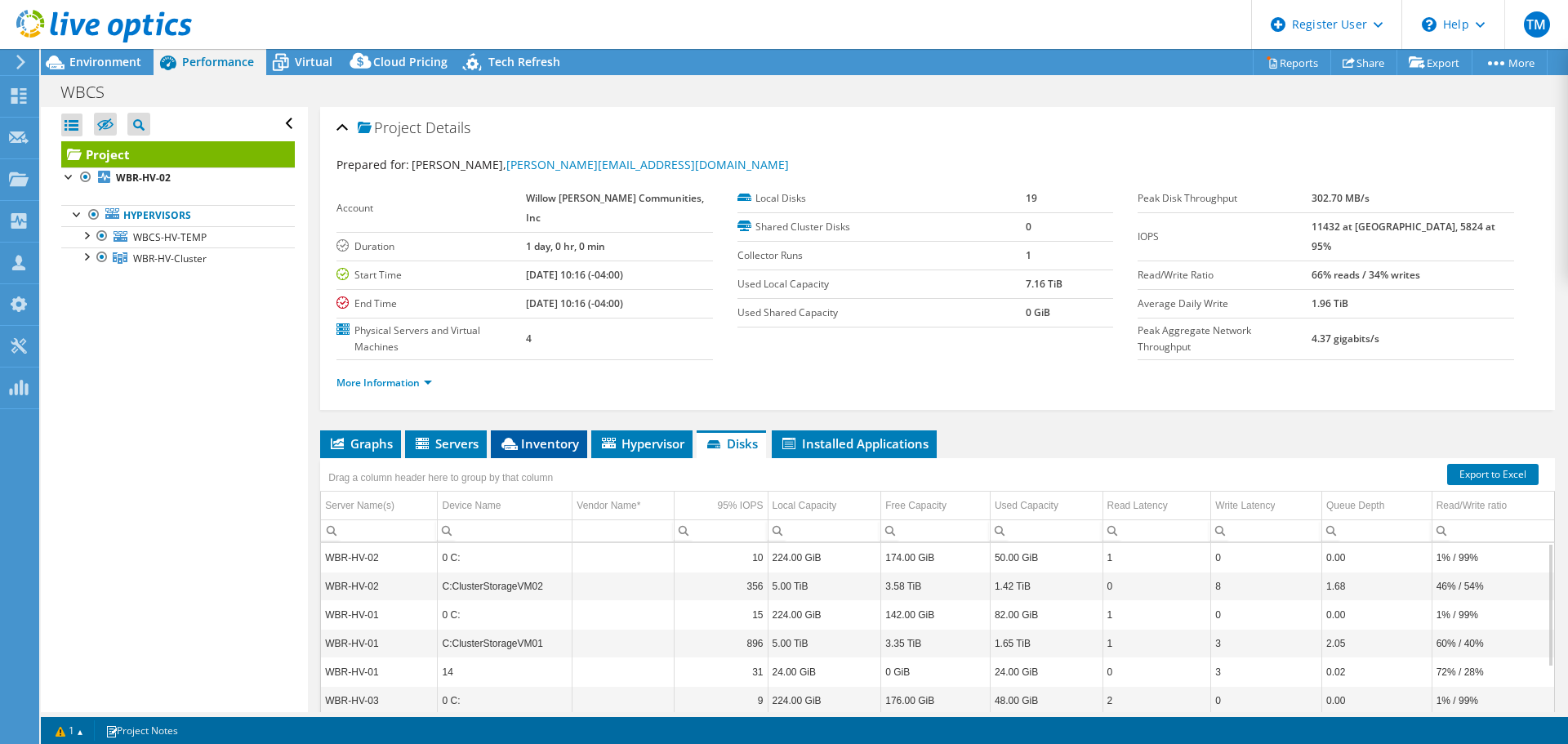
click at [522, 441] on span "Inventory" at bounding box center [539, 444] width 80 height 16
